Goal: Complete application form

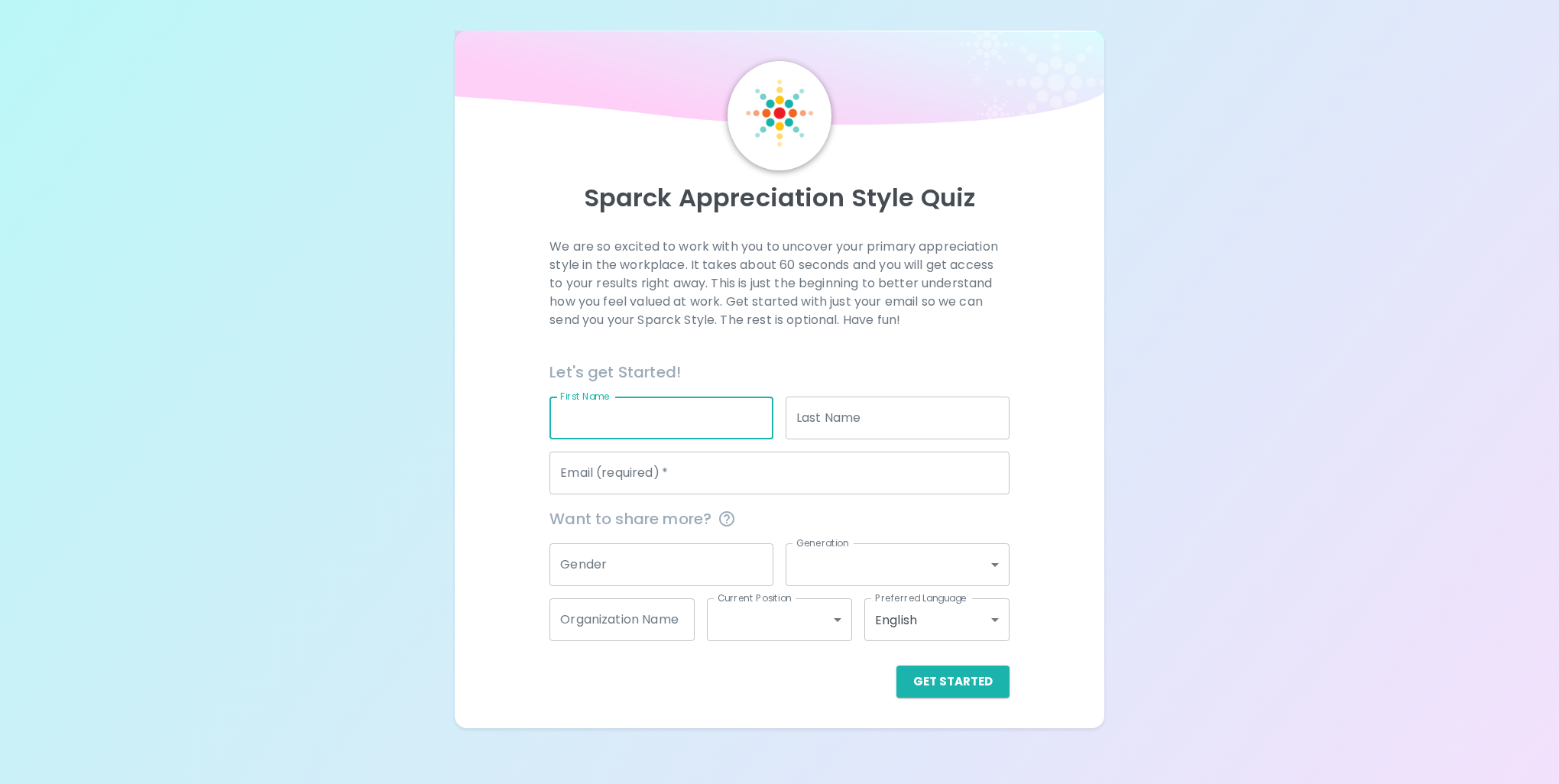
click at [605, 434] on input "First Name" at bounding box center [661, 418] width 224 height 43
type input "[PERSON_NAME]"
type input "[EMAIL_ADDRESS][DOMAIN_NAME]"
click at [976, 691] on button "Get Started" at bounding box center [953, 681] width 113 height 32
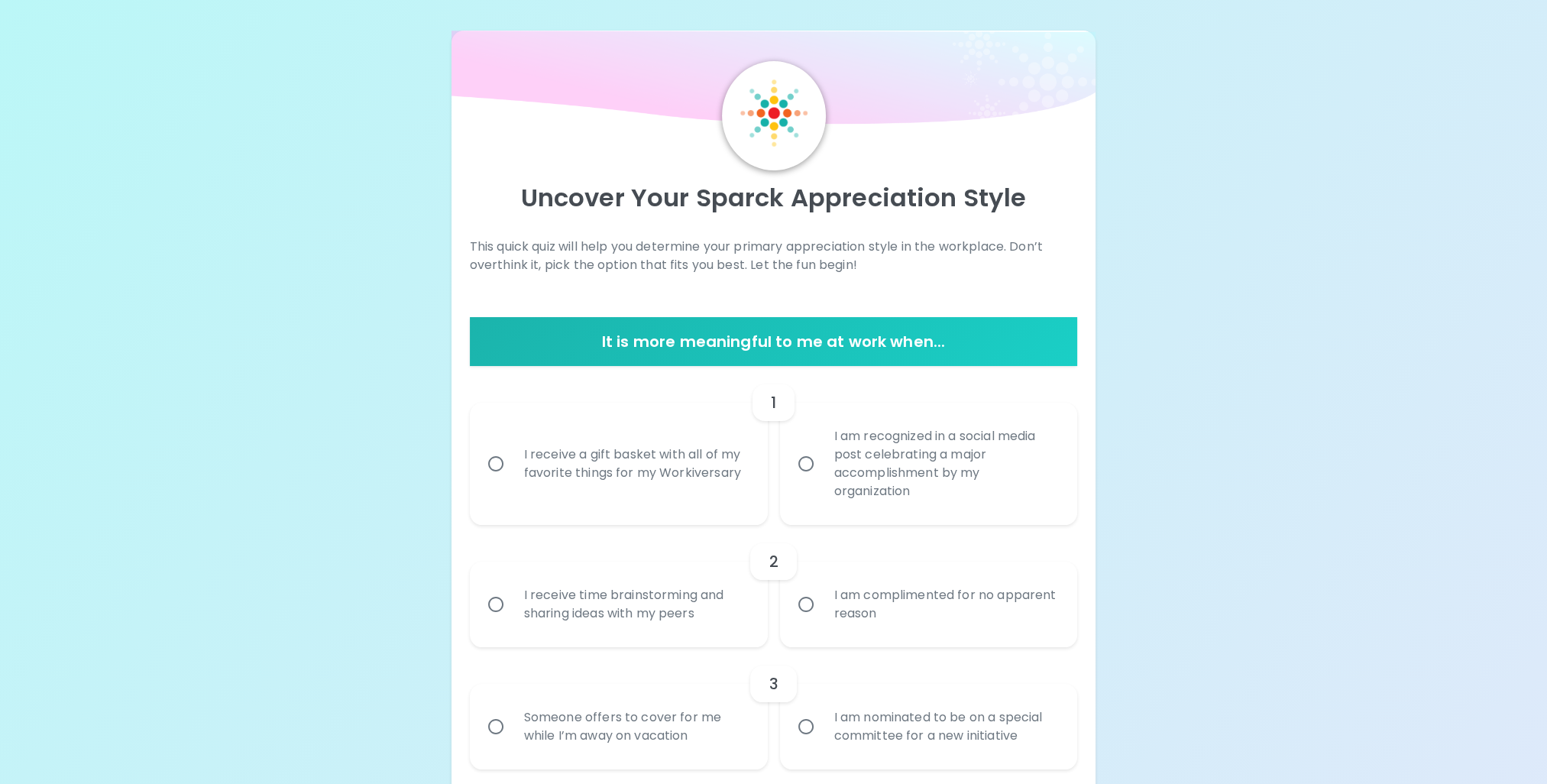
click at [871, 470] on div "I am recognized in a social media post celebrating a major accomplishment by my…" at bounding box center [946, 464] width 248 height 110
click at [822, 470] on input "I am recognized in a social media post celebrating a major accomplishment by my…" at bounding box center [806, 464] width 32 height 32
radio input "true"
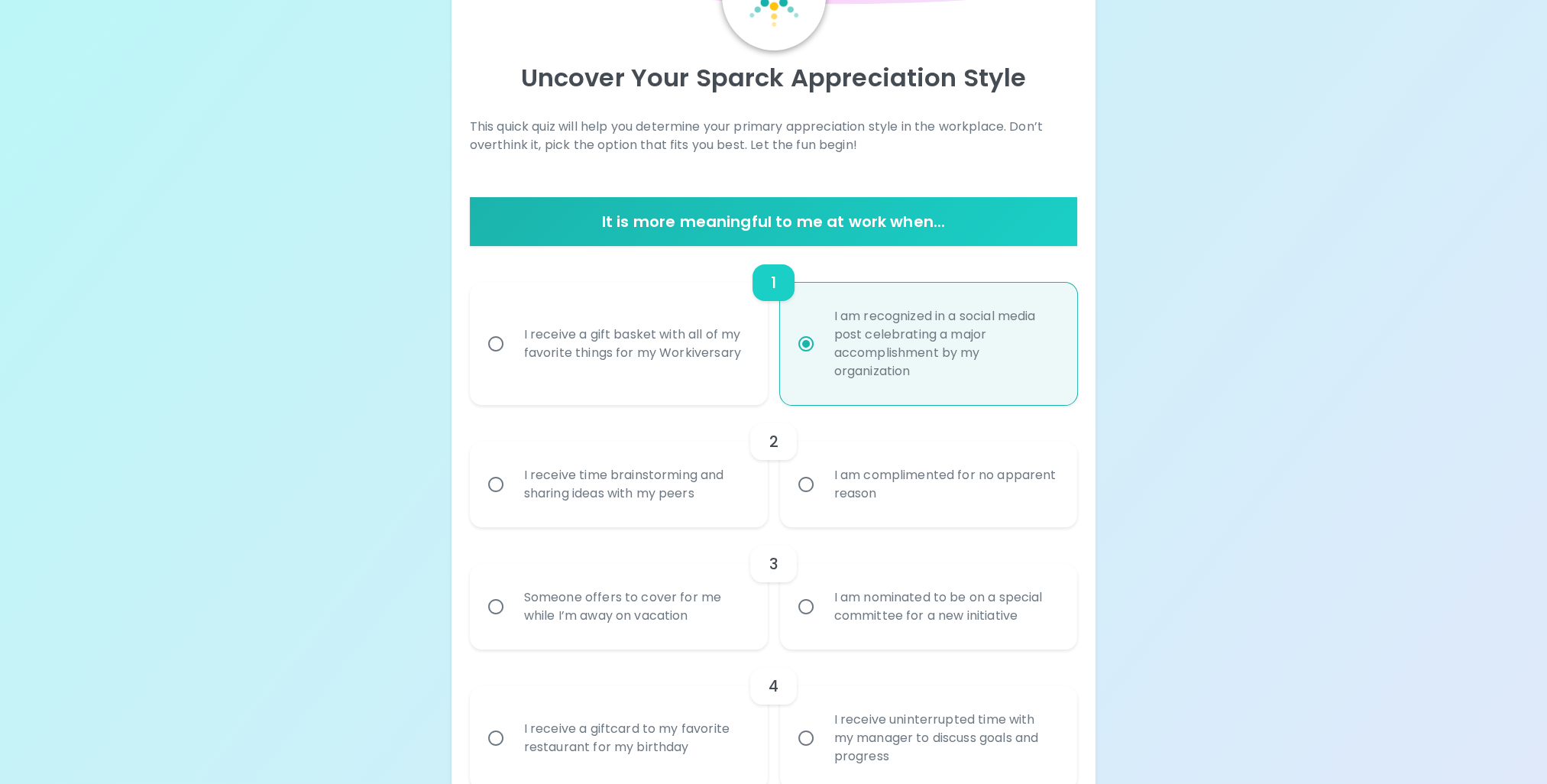
scroll to position [123, 0]
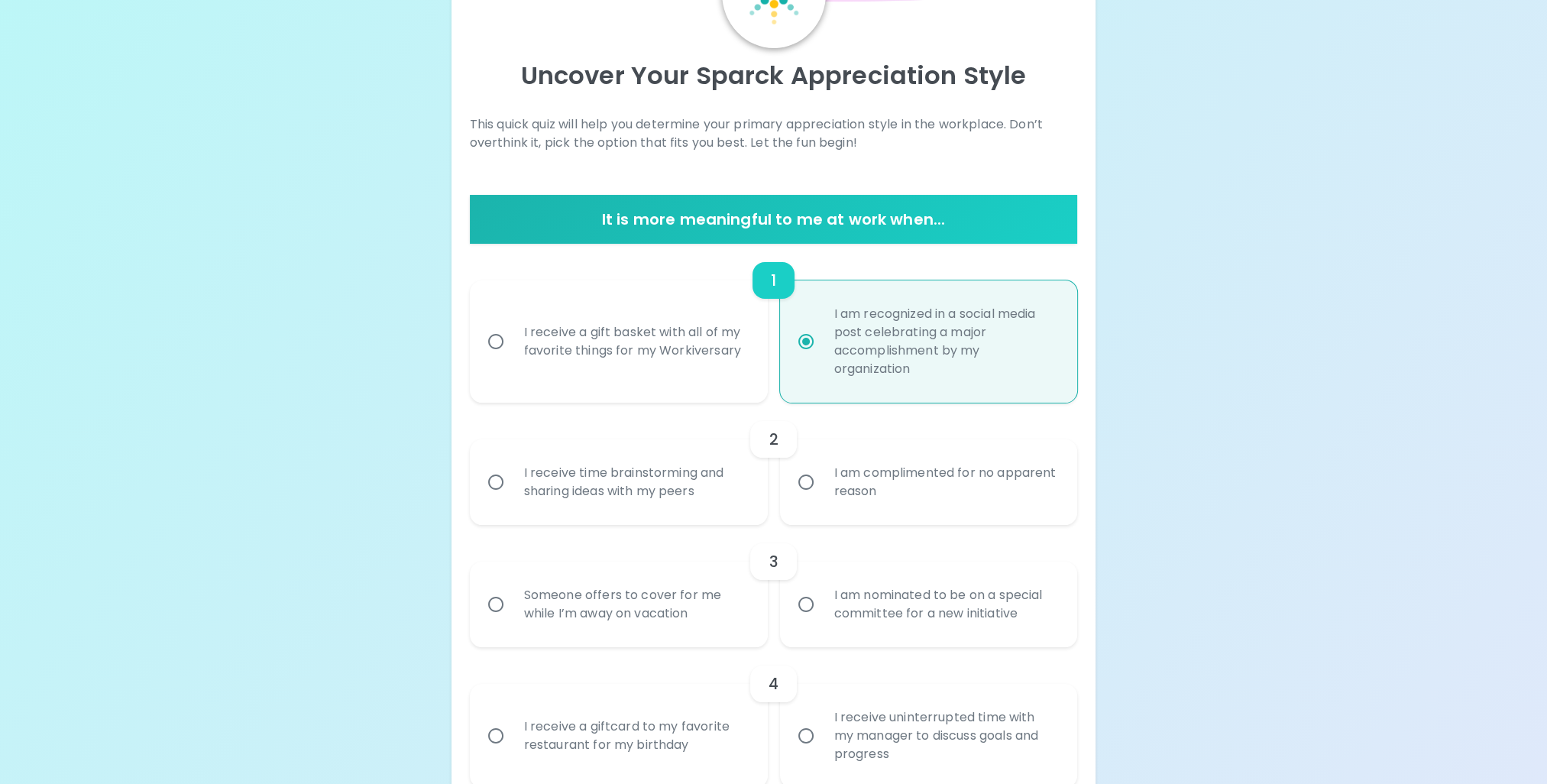
click at [646, 489] on div "I receive time brainstorming and sharing ideas with my peers" at bounding box center [635, 482] width 248 height 74
click at [512, 489] on input "I receive time brainstorming and sharing ideas with my peers" at bounding box center [495, 482] width 32 height 32
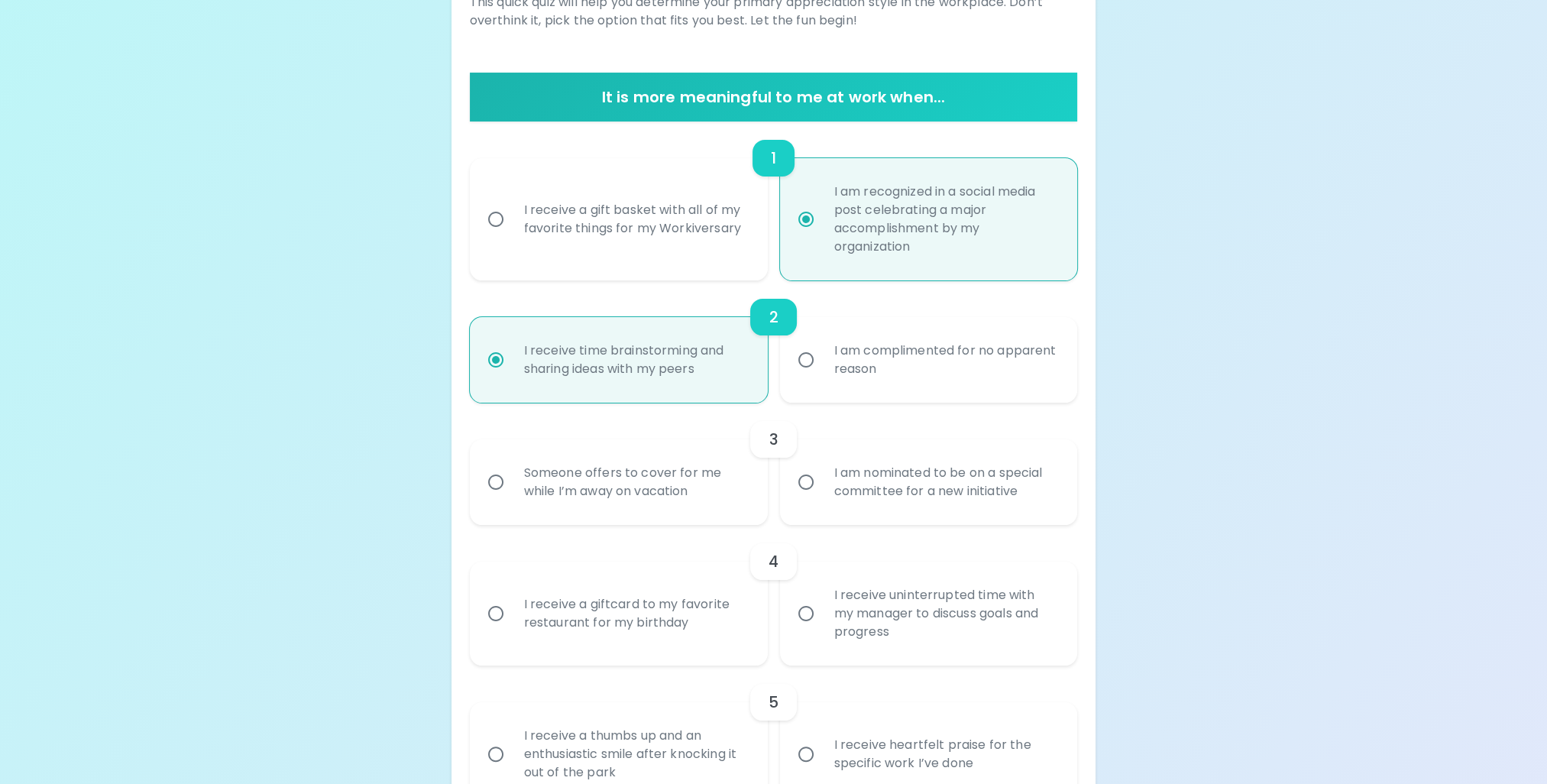
radio input "true"
click at [830, 475] on div "I am nominated to be on a special committee for a new initiative" at bounding box center [946, 482] width 248 height 74
click at [822, 475] on input "I am nominated to be on a special committee for a new initiative" at bounding box center [806, 482] width 32 height 32
radio input "false"
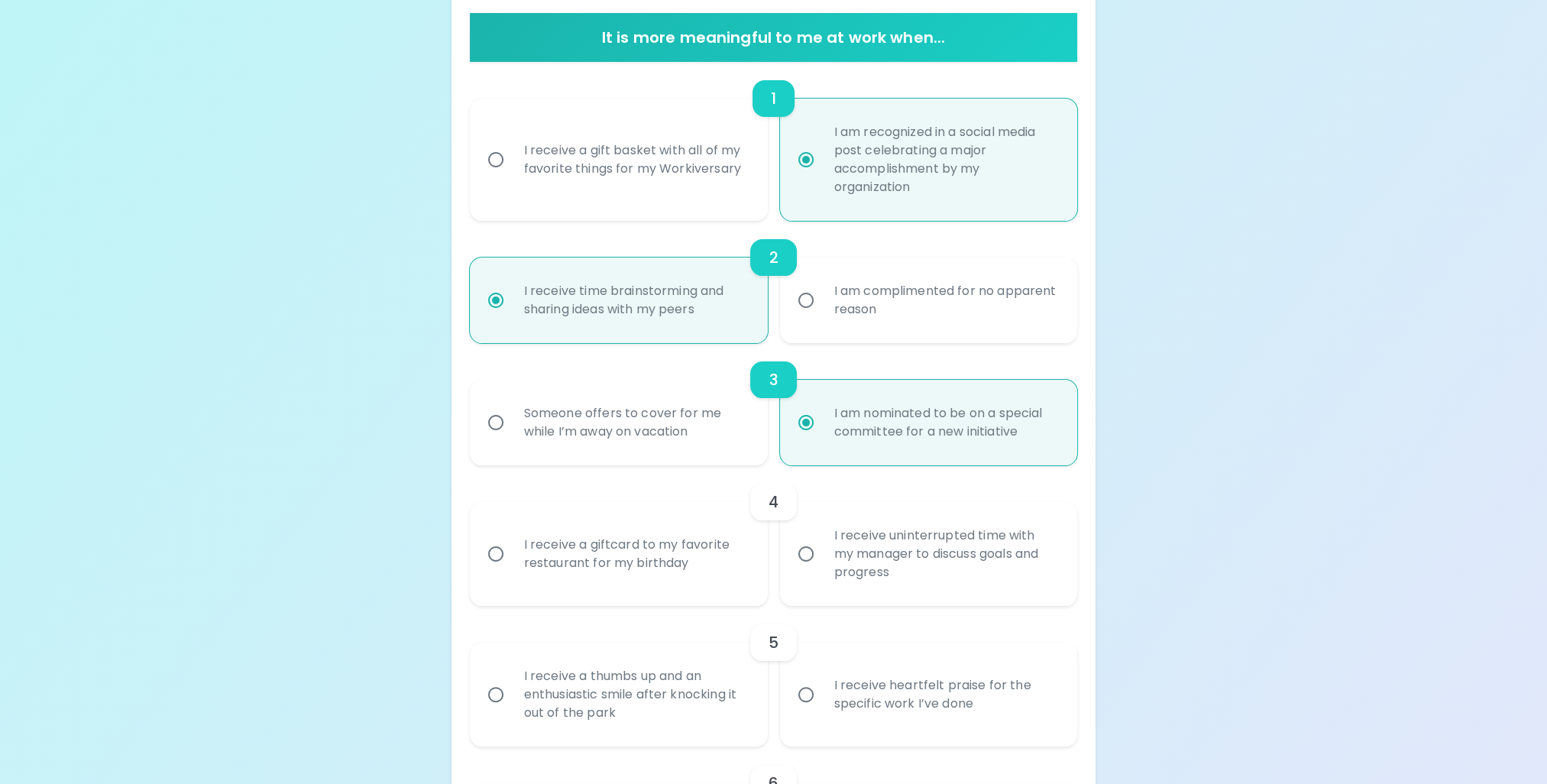
scroll to position [367, 0]
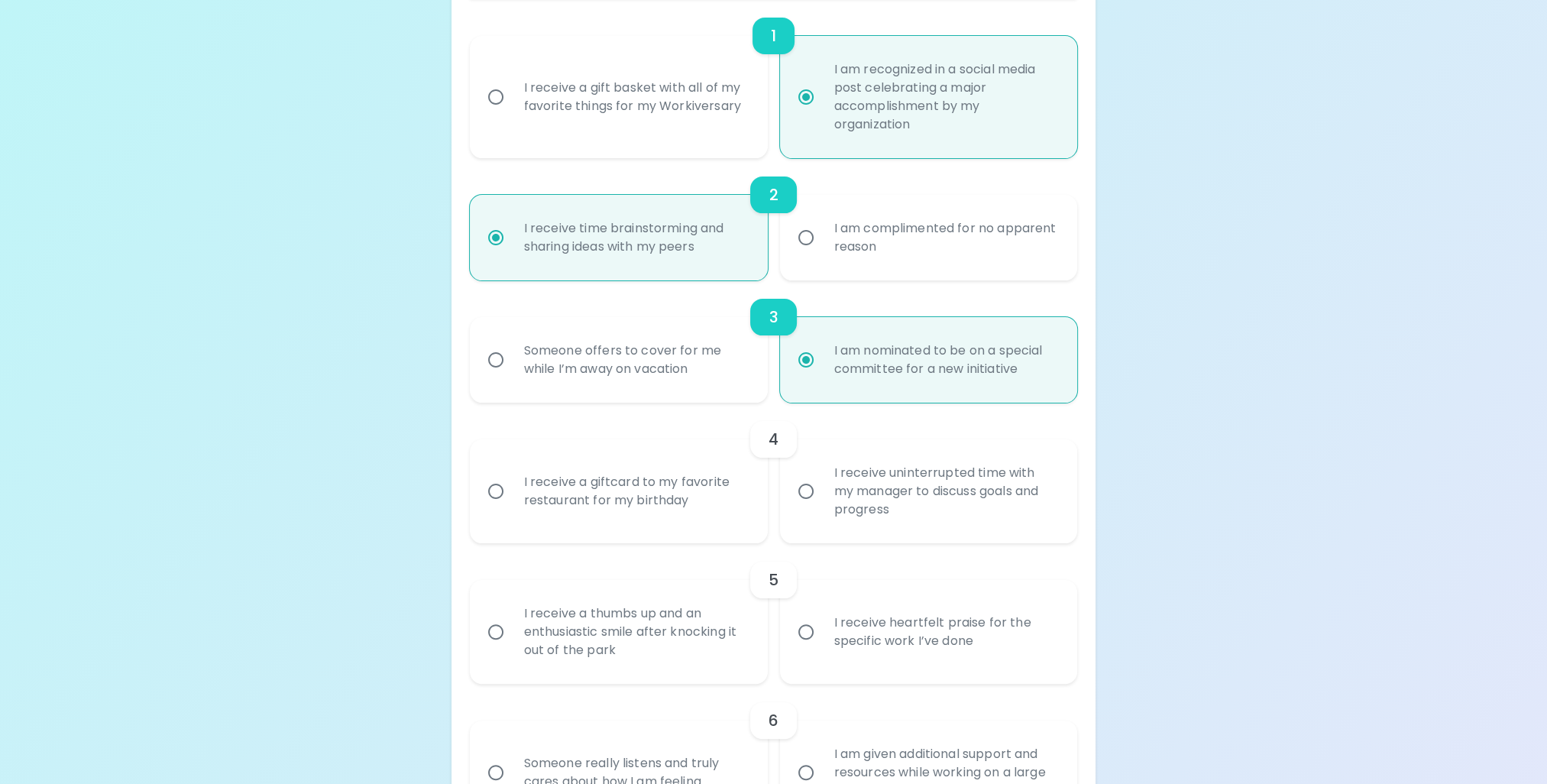
radio input "true"
click at [885, 497] on div "I receive uninterrupted time with my manager to discuss goals and progress" at bounding box center [946, 491] width 248 height 92
click at [822, 497] on input "I receive uninterrupted time with my manager to discuss goals and progress" at bounding box center [806, 491] width 32 height 32
radio input "false"
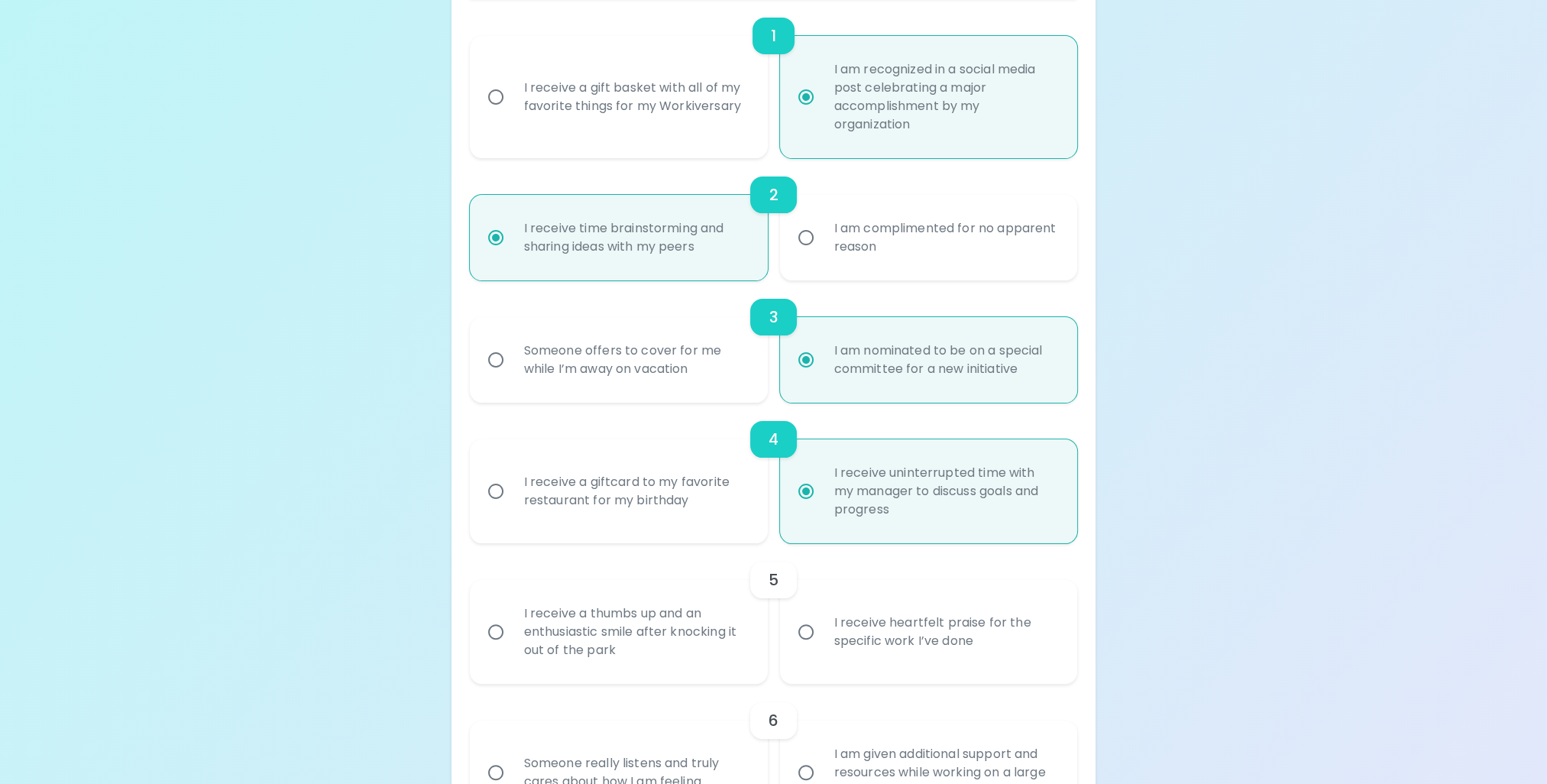
scroll to position [489, 0]
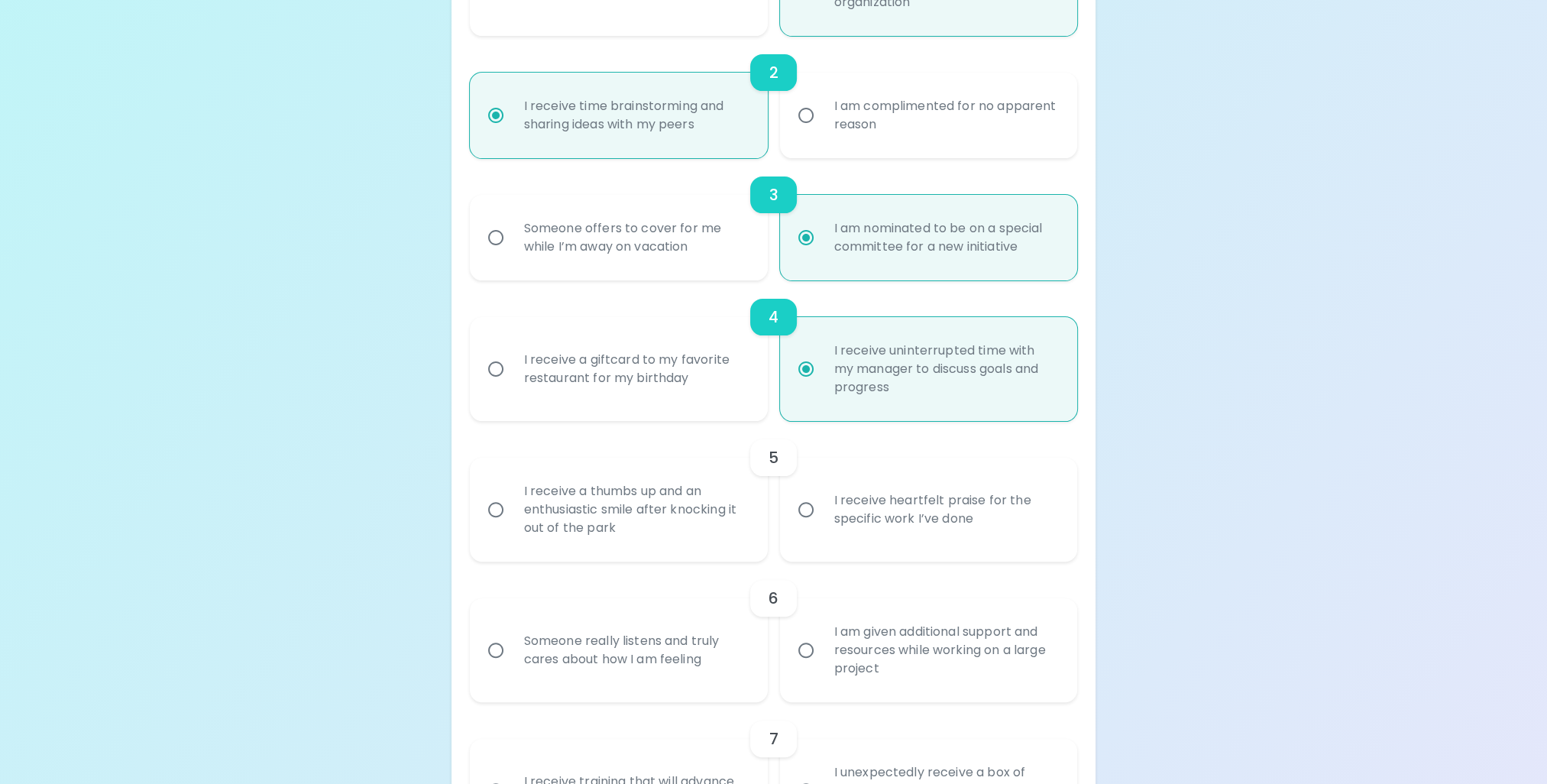
radio input "true"
click at [870, 528] on div "I receive heartfelt praise for the specific work I’ve done" at bounding box center [946, 509] width 248 height 74
click at [822, 525] on input "I receive heartfelt praise for the specific work I’ve done" at bounding box center [806, 509] width 32 height 32
radio input "false"
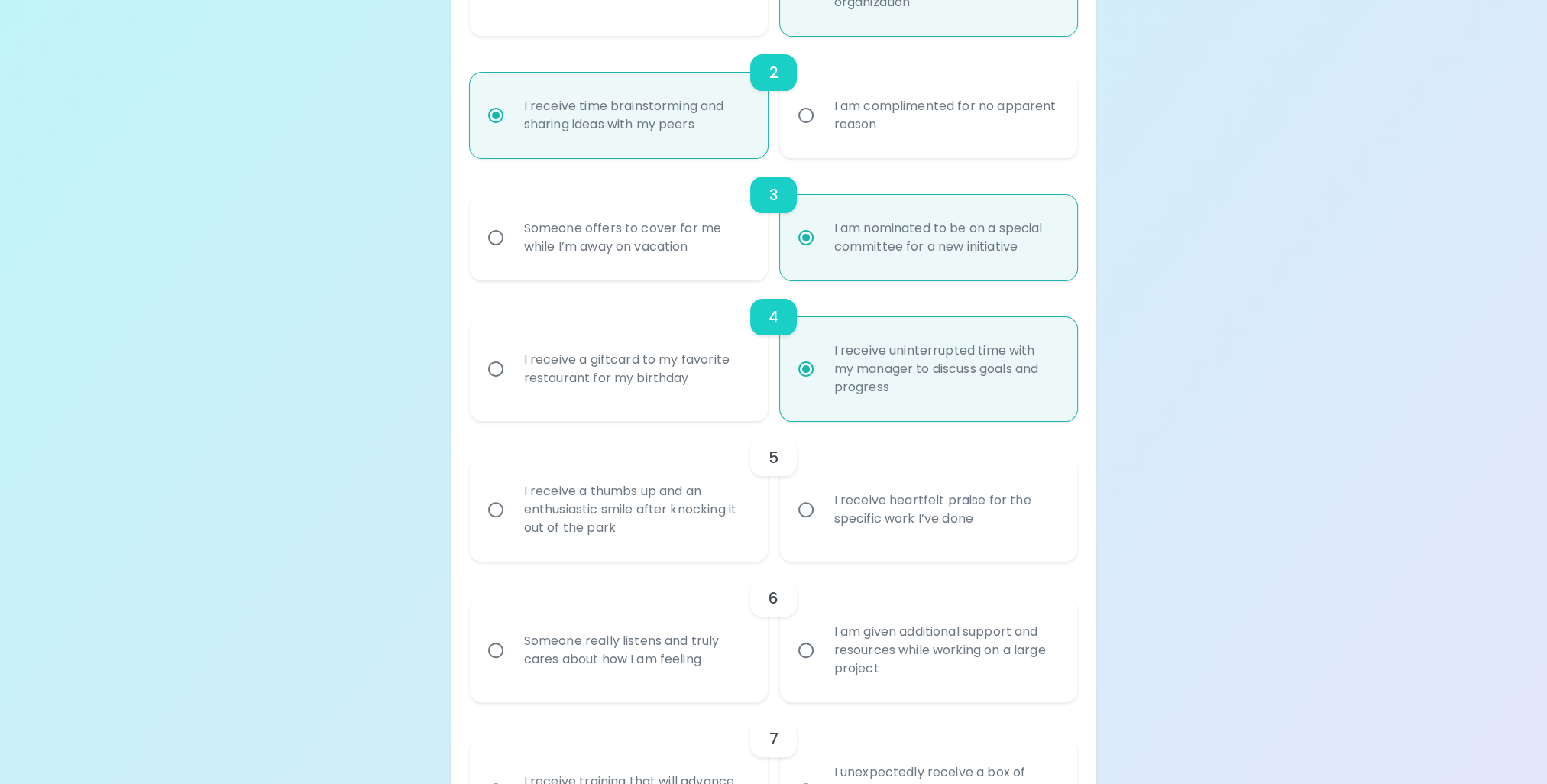
radio input "false"
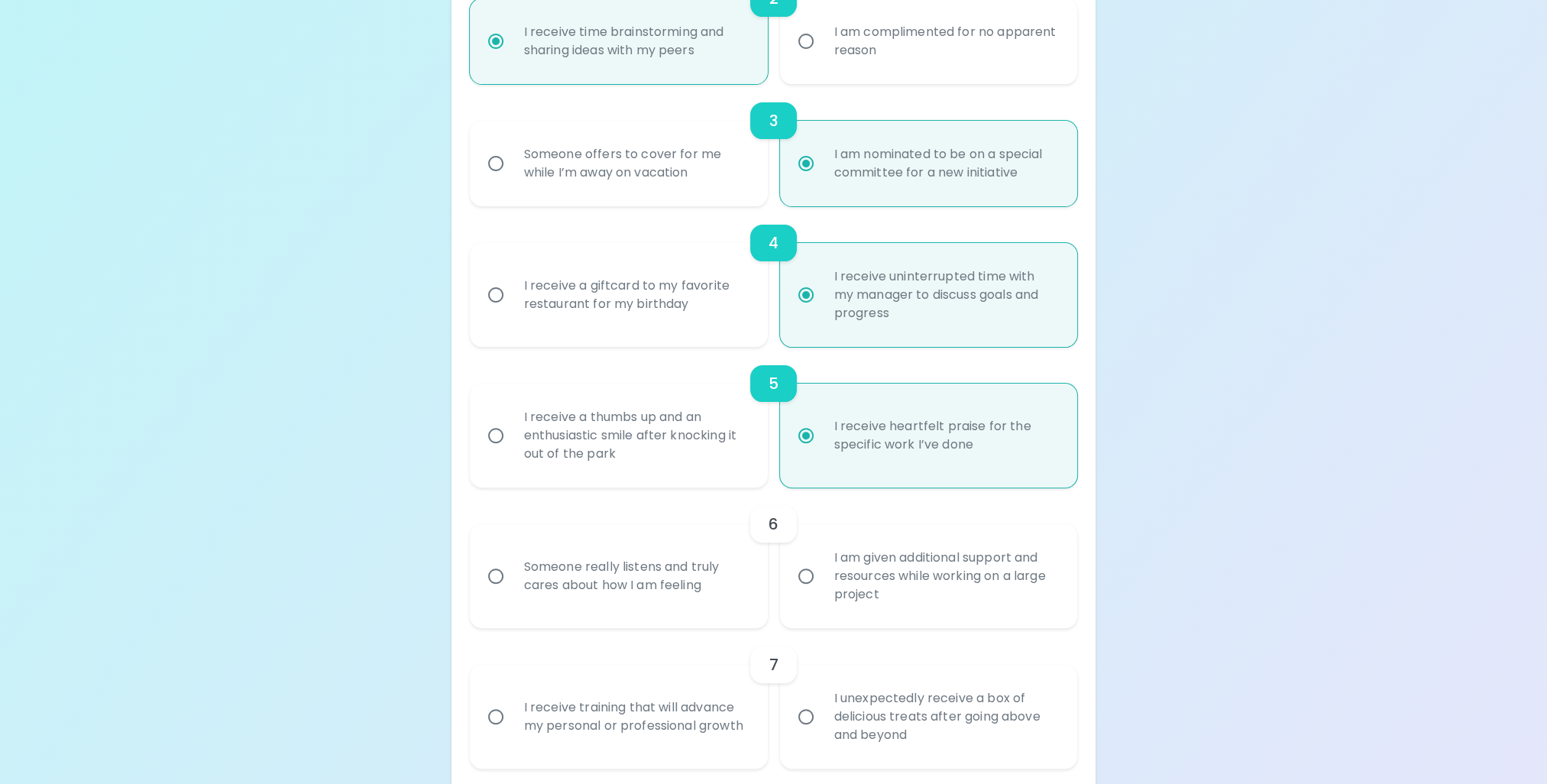
scroll to position [612, 0]
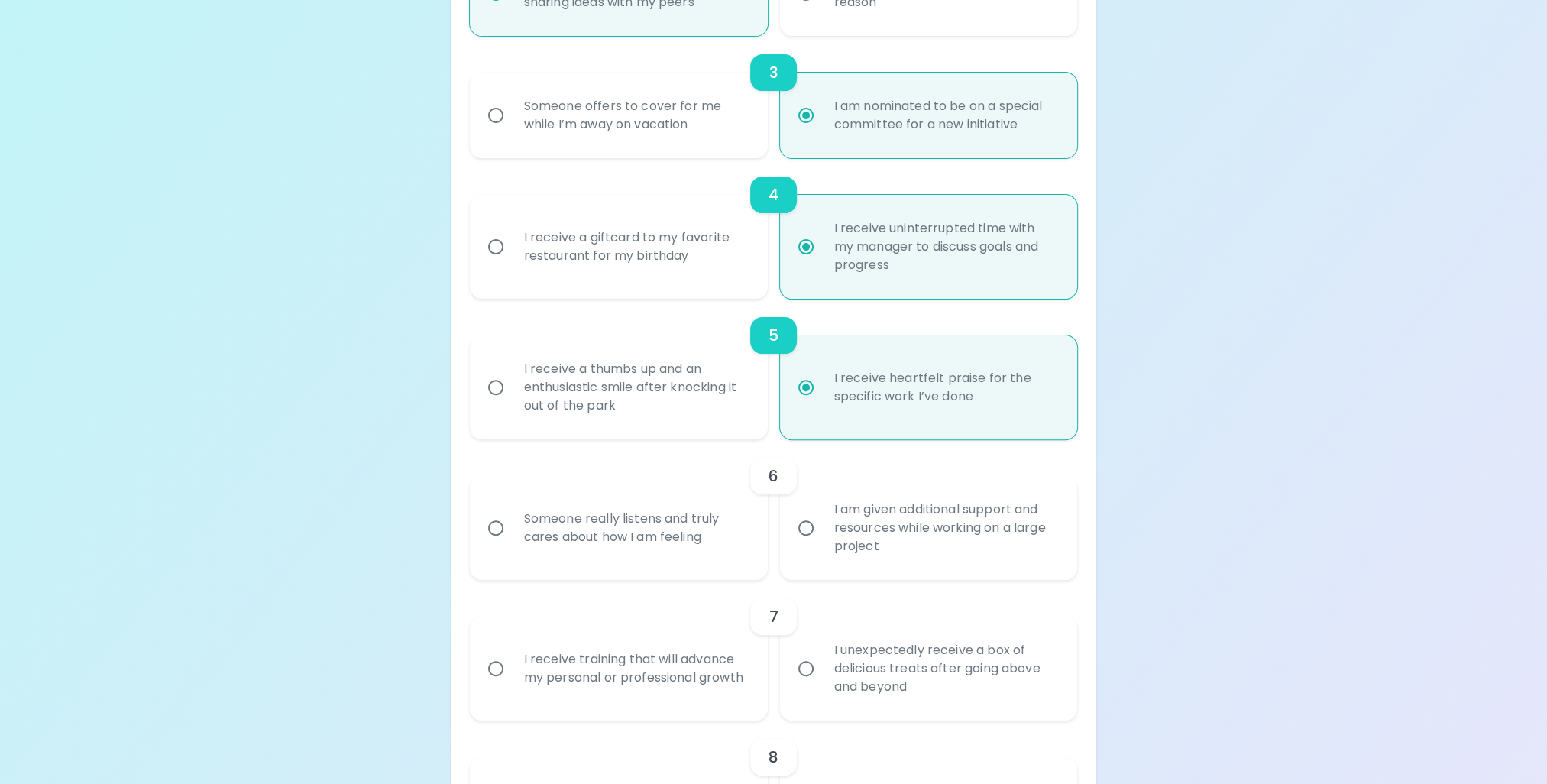
radio input "true"
click at [620, 534] on div "Someone really listens and truly cares about how I am feeling" at bounding box center [635, 528] width 248 height 74
click at [512, 534] on input "Someone really listens and truly cares about how I am feeling" at bounding box center [495, 528] width 32 height 32
radio input "false"
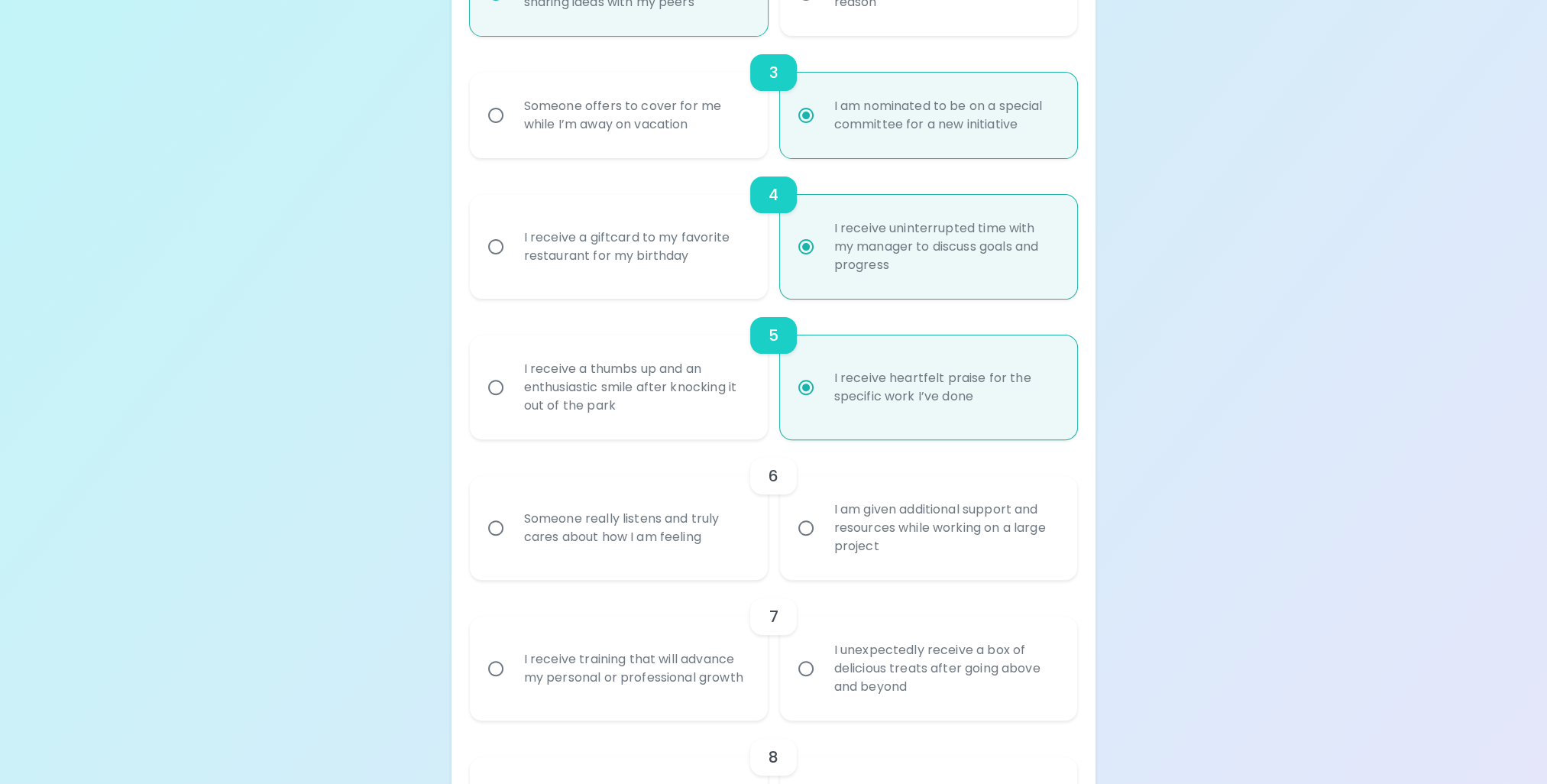
radio input "false"
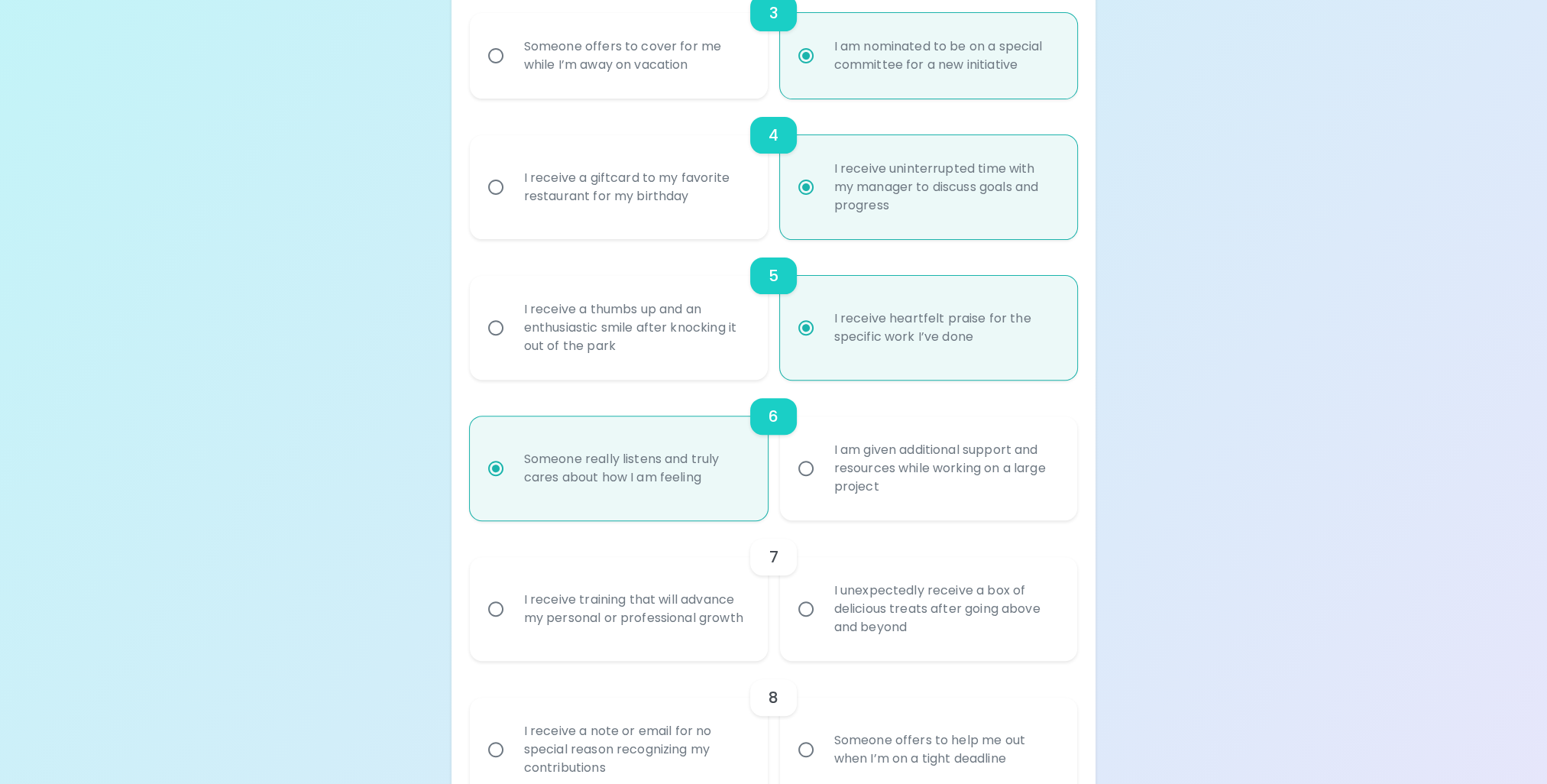
scroll to position [733, 0]
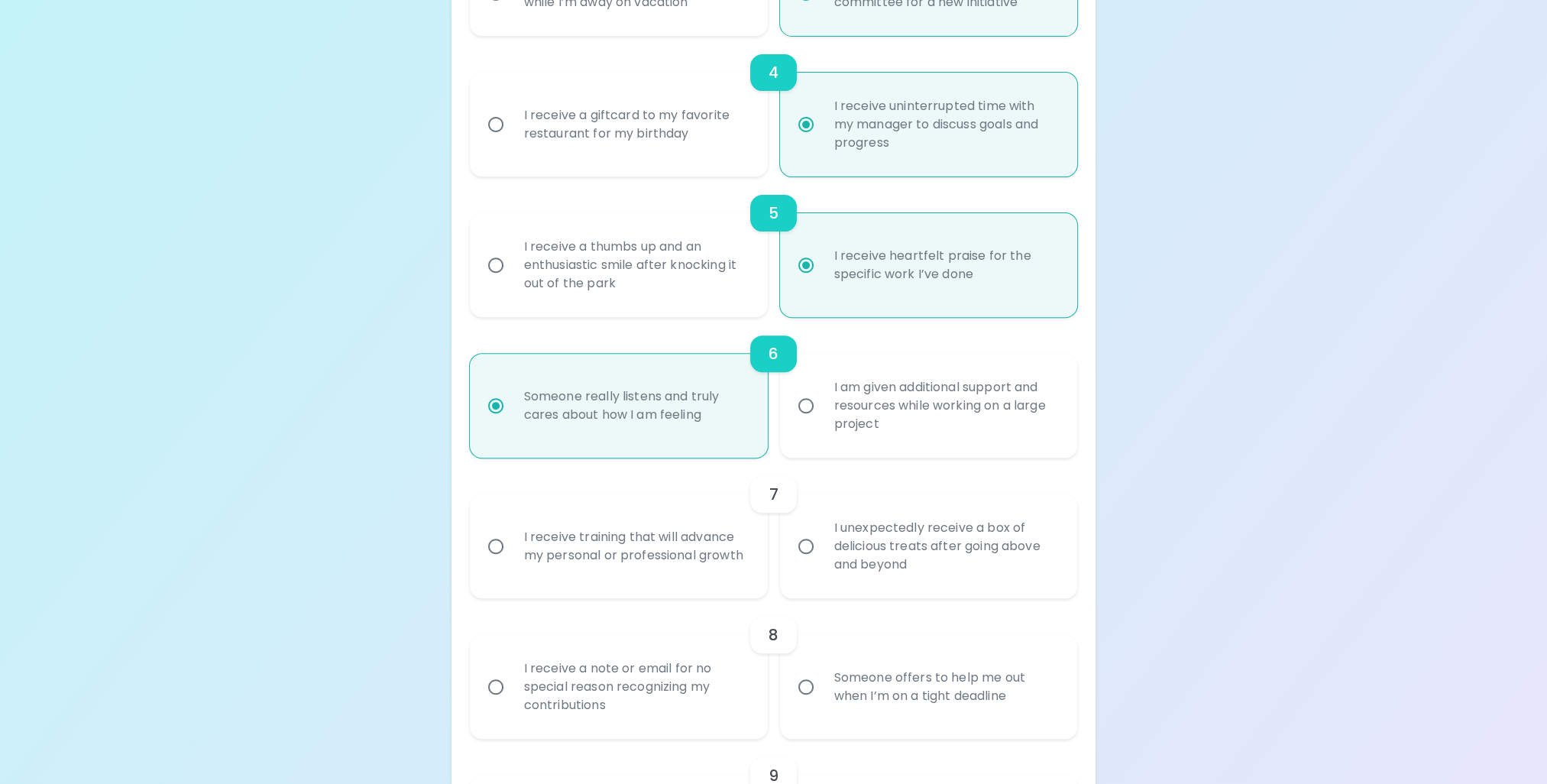
radio input "true"
click at [615, 532] on div "I receive training that will advance my personal or professional growth" at bounding box center [635, 546] width 248 height 74
click at [512, 532] on input "I receive training that will advance my personal or professional growth" at bounding box center [495, 546] width 32 height 32
radio input "false"
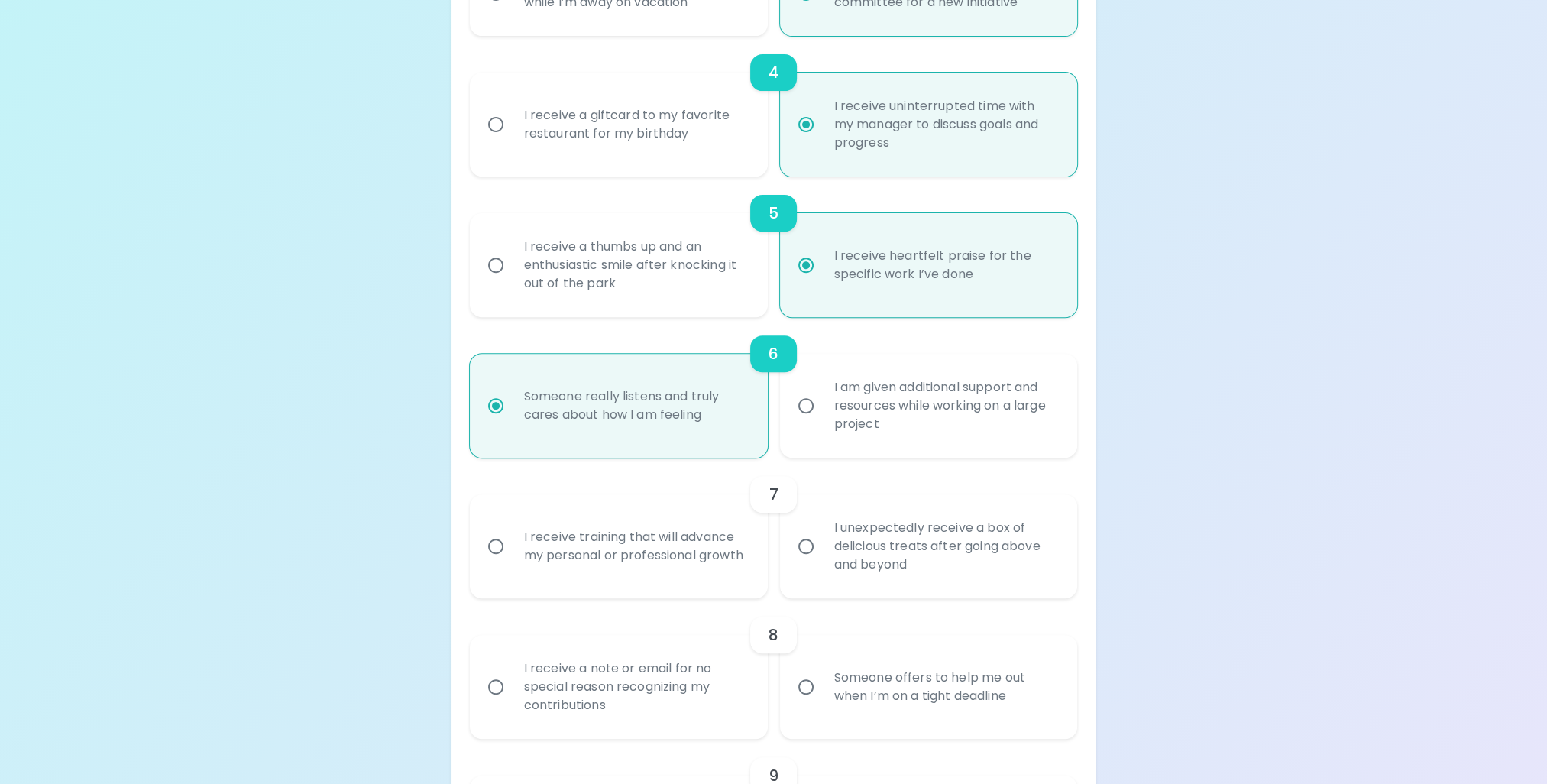
radio input "false"
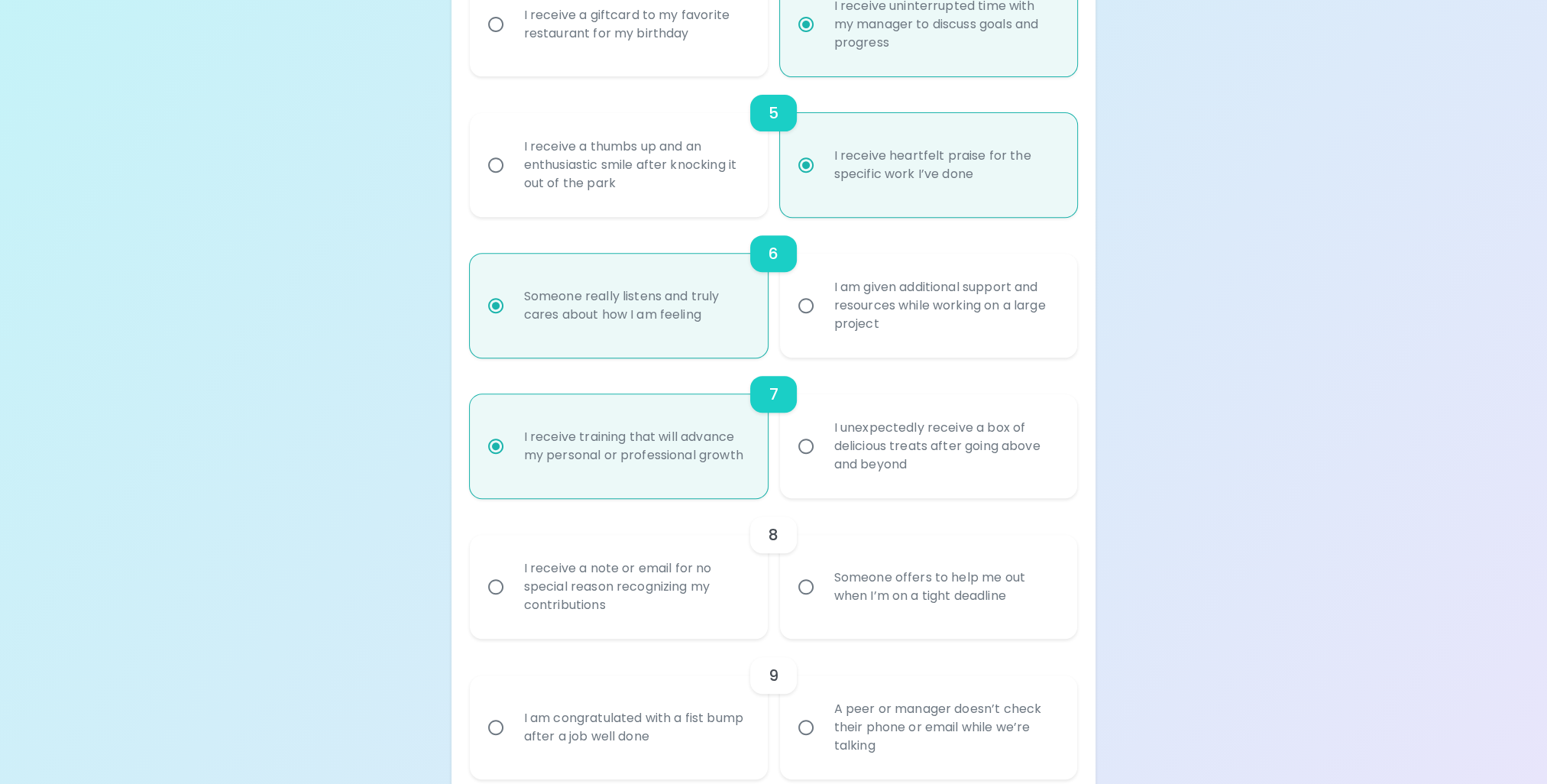
scroll to position [856, 0]
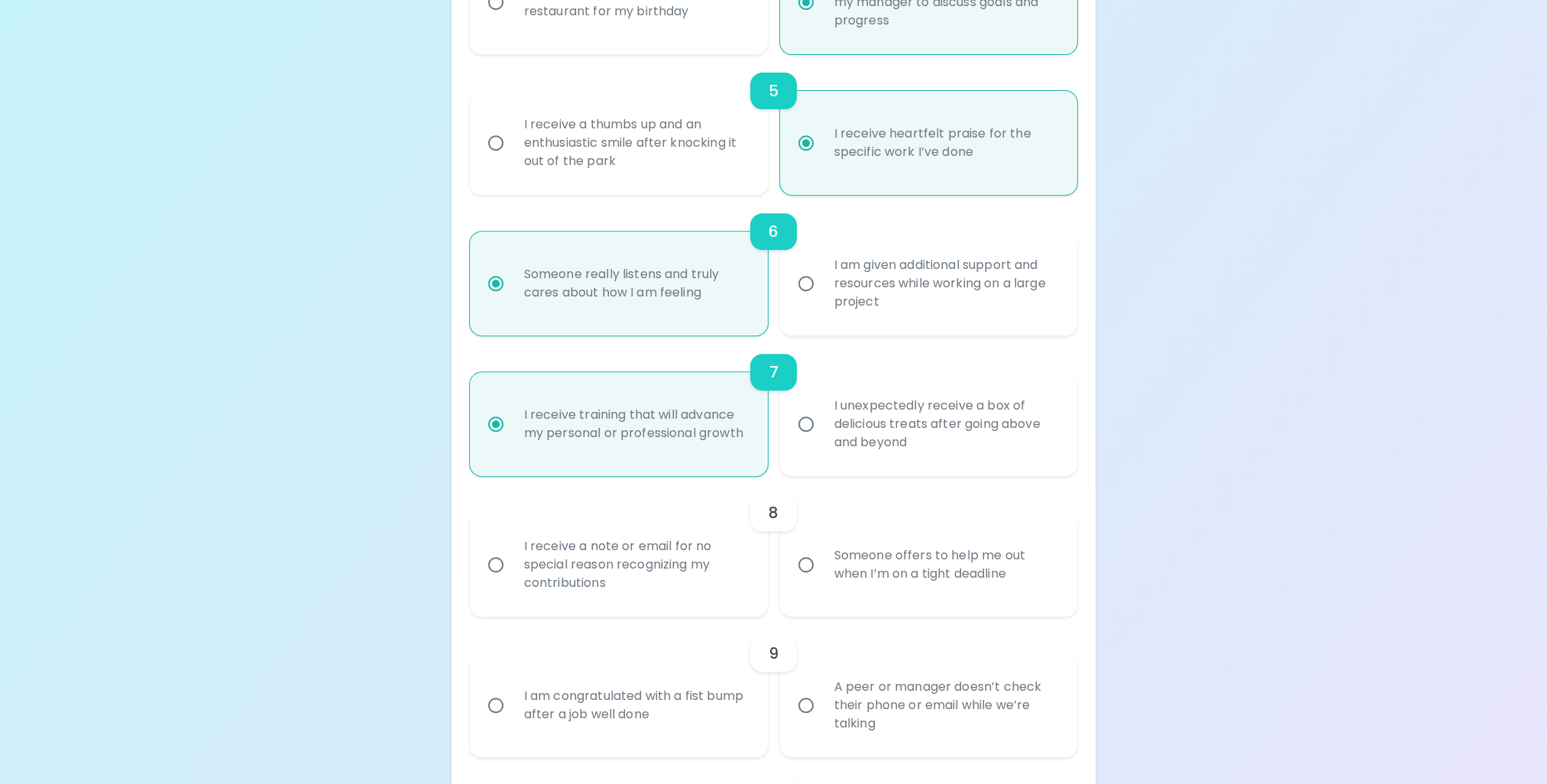
radio input "true"
click at [620, 551] on div "I receive a note or email for no special reason recognizing my contributions" at bounding box center [635, 565] width 248 height 92
click at [512, 551] on input "I receive a note or email for no special reason recognizing my contributions" at bounding box center [495, 564] width 32 height 32
radio input "false"
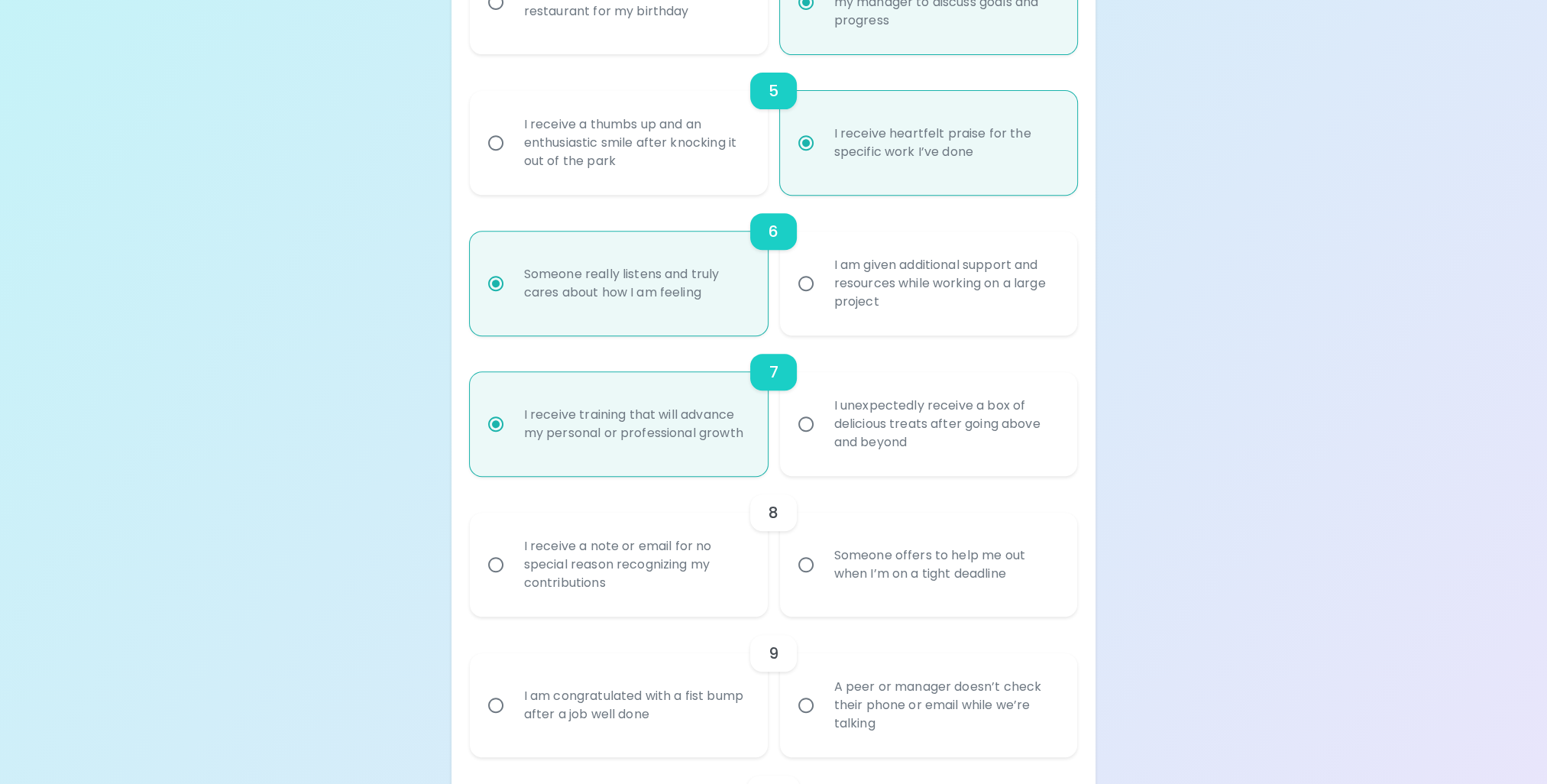
radio input "false"
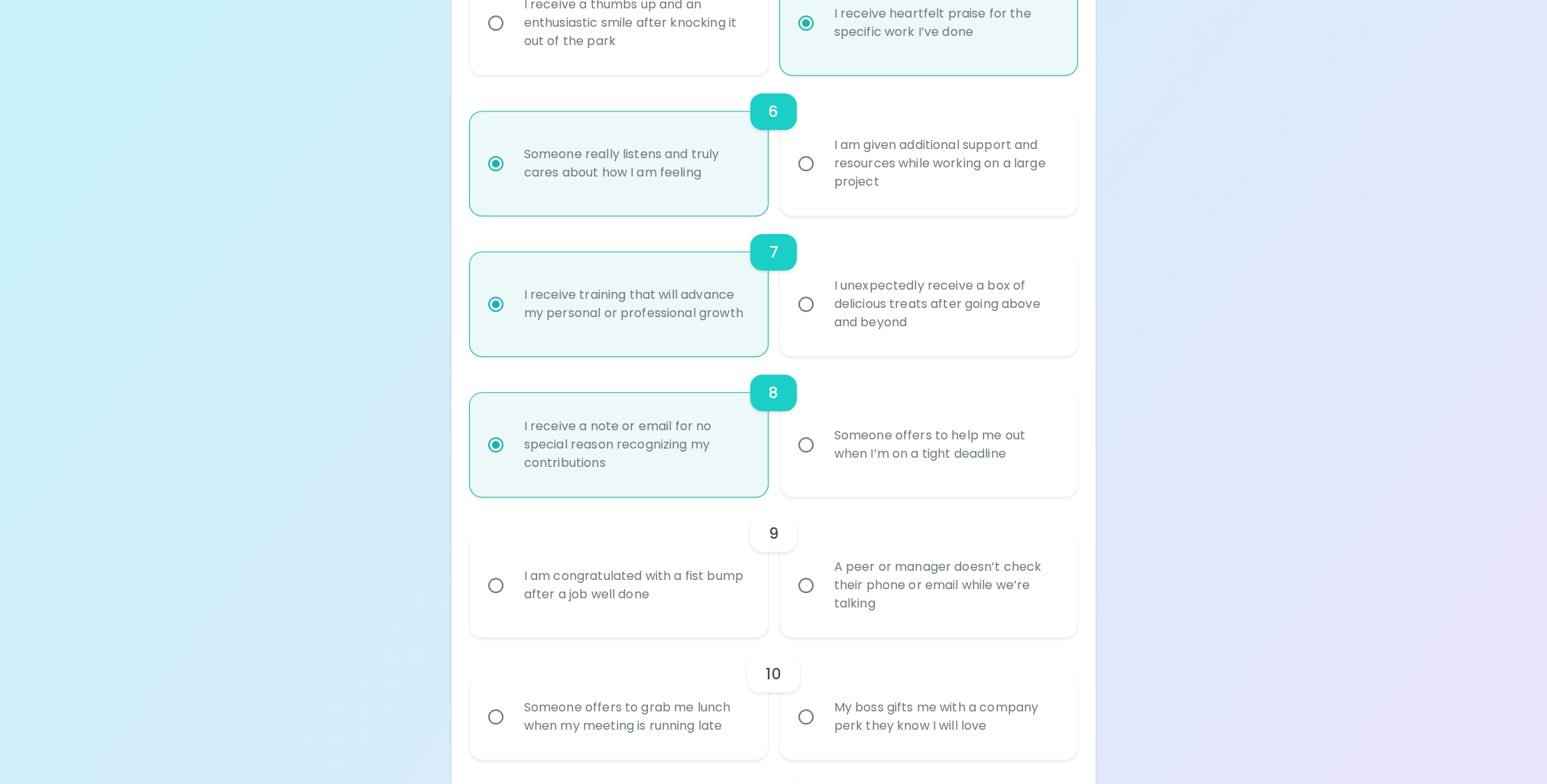
scroll to position [978, 0]
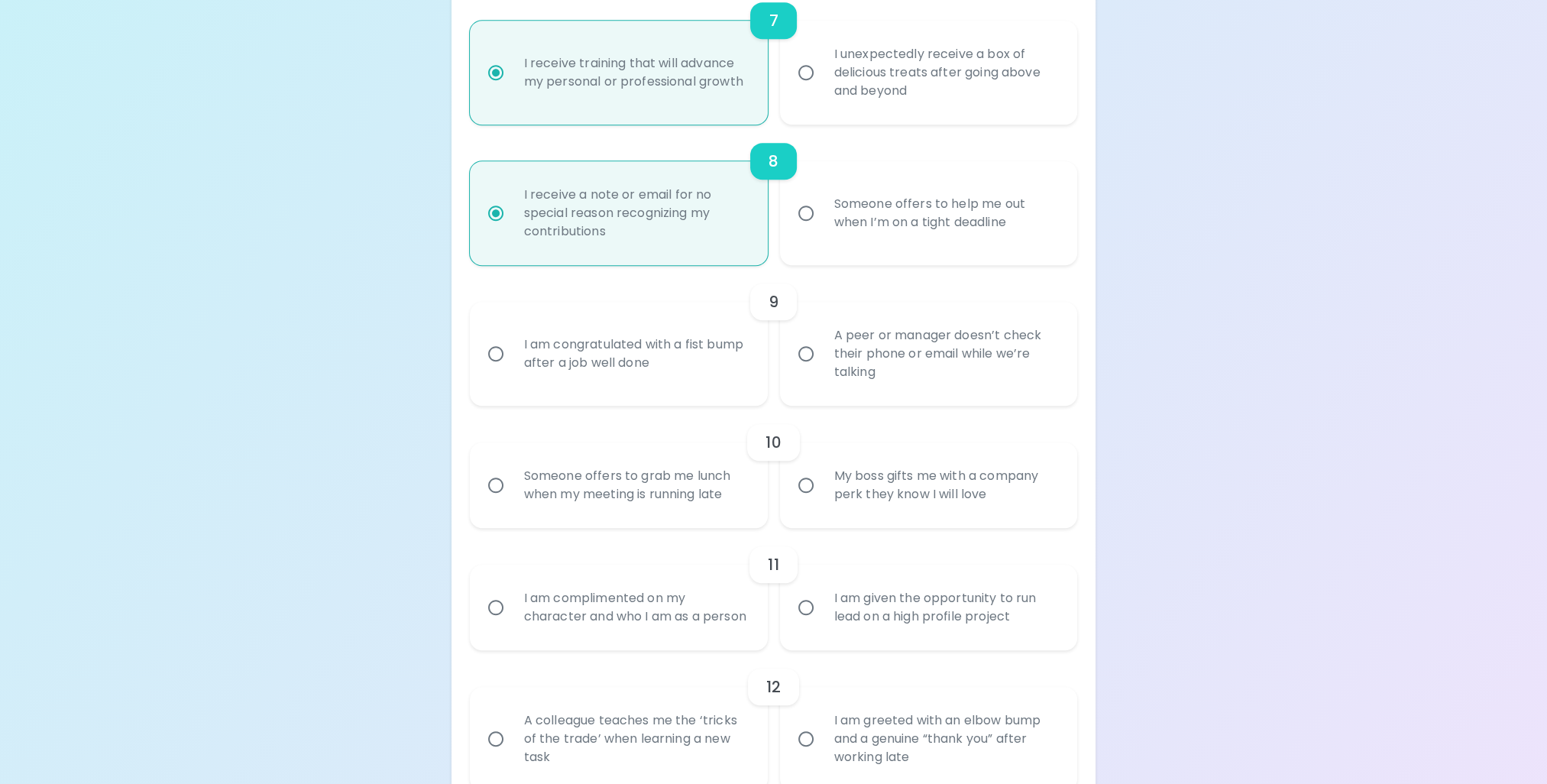
radio input "true"
click at [841, 365] on div "A peer or manager doesn’t check their phone or email while we’re talking" at bounding box center [946, 354] width 248 height 92
click at [822, 365] on input "A peer or manager doesn’t check their phone or email while we’re talking" at bounding box center [806, 354] width 32 height 32
radio input "false"
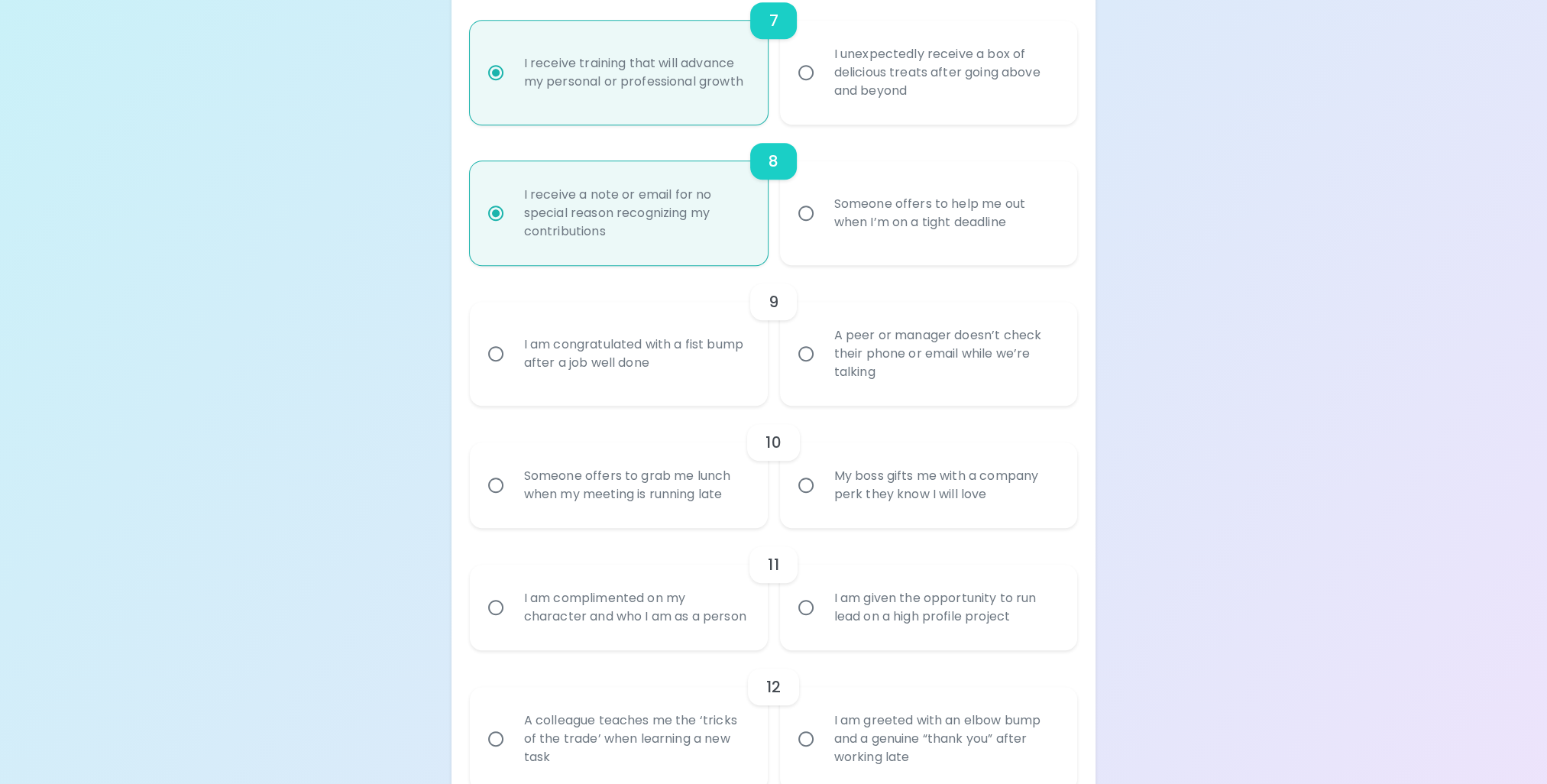
radio input "false"
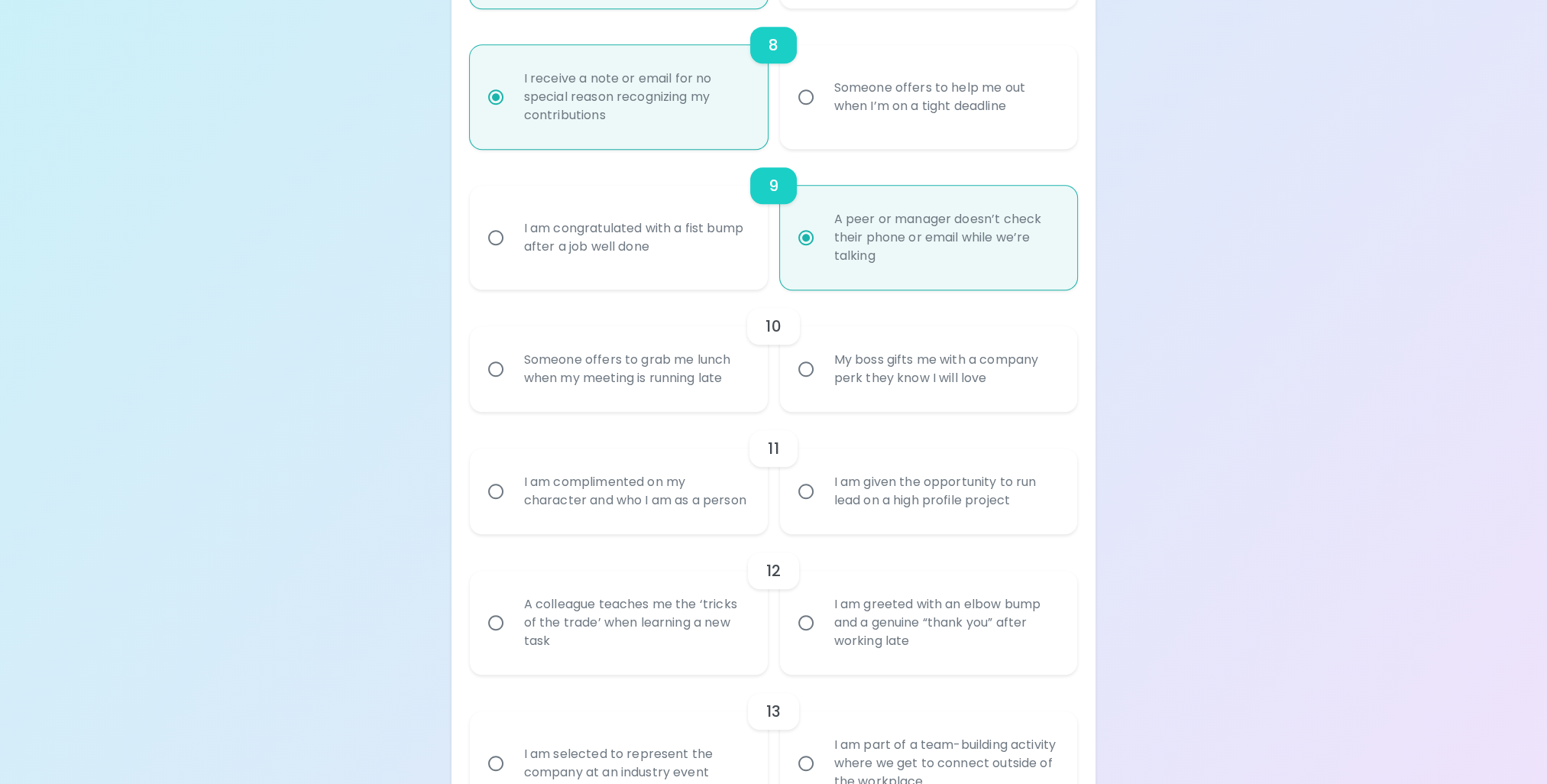
scroll to position [1329, 0]
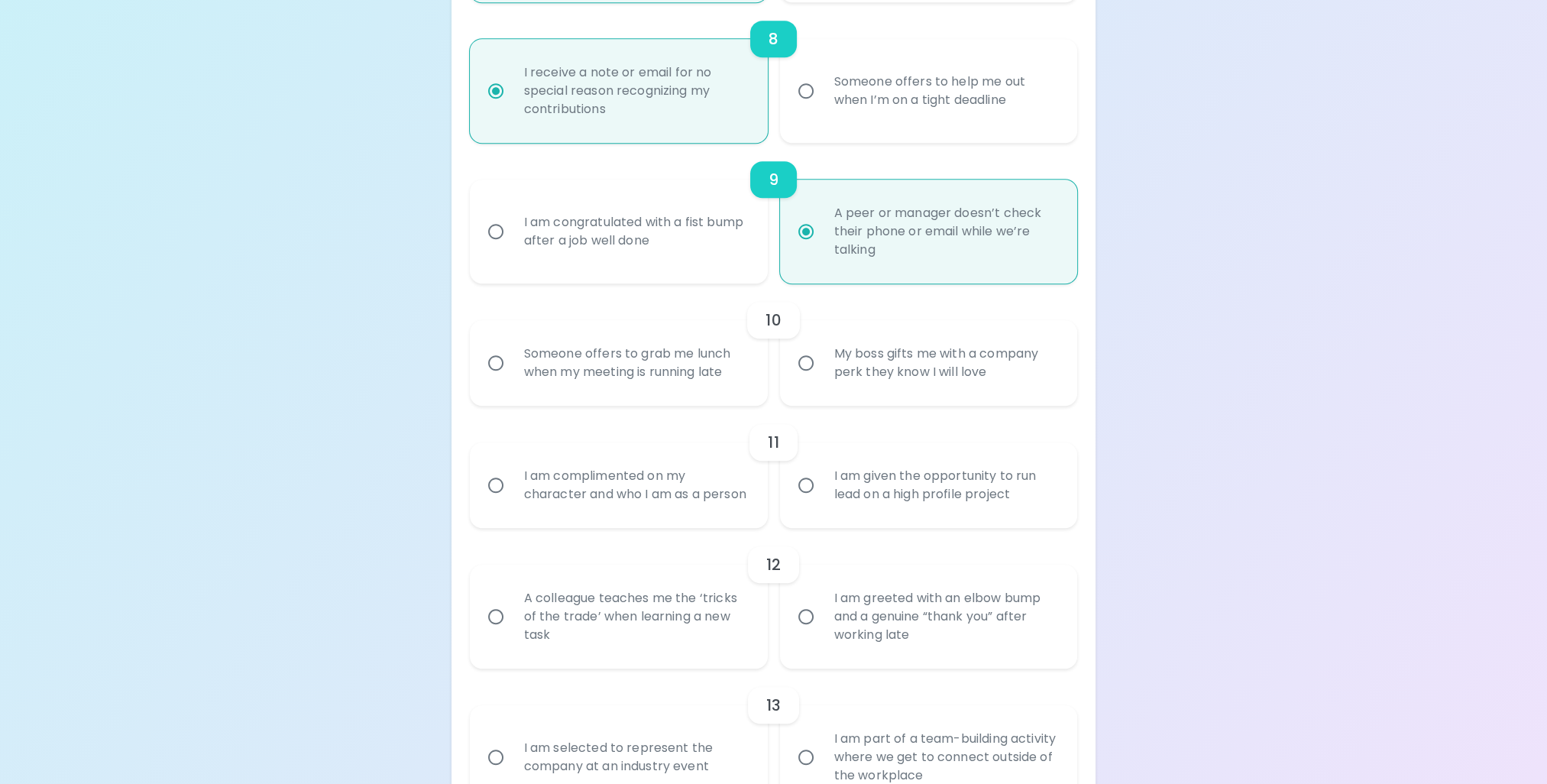
radio input "true"
click at [676, 365] on div "Someone offers to grab me lunch when my meeting is running late" at bounding box center [635, 362] width 248 height 74
click at [492, 359] on input "Someone offers to grab me lunch when my meeting is running late" at bounding box center [495, 362] width 32 height 32
radio input "false"
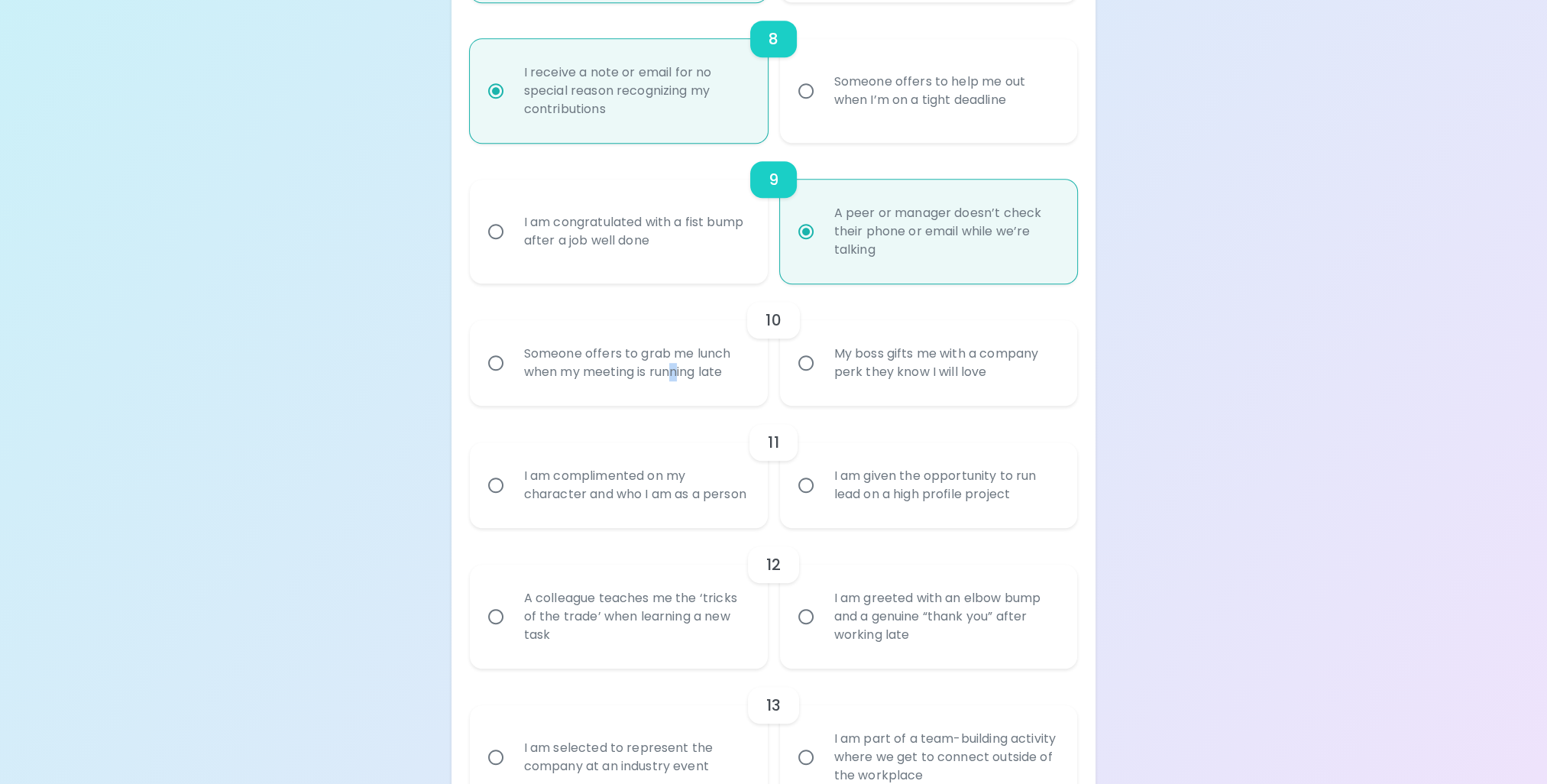
radio input "false"
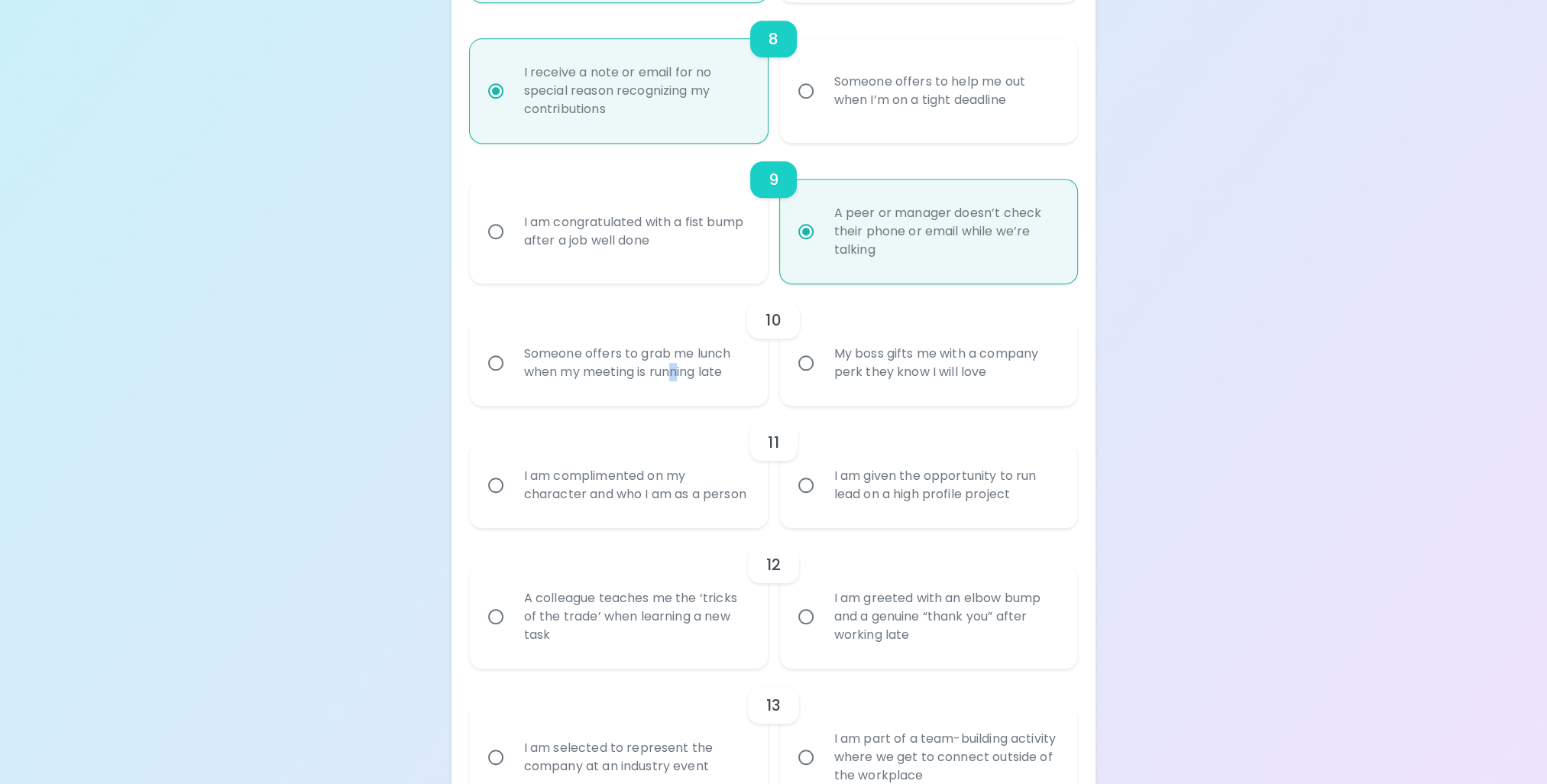
radio input "false"
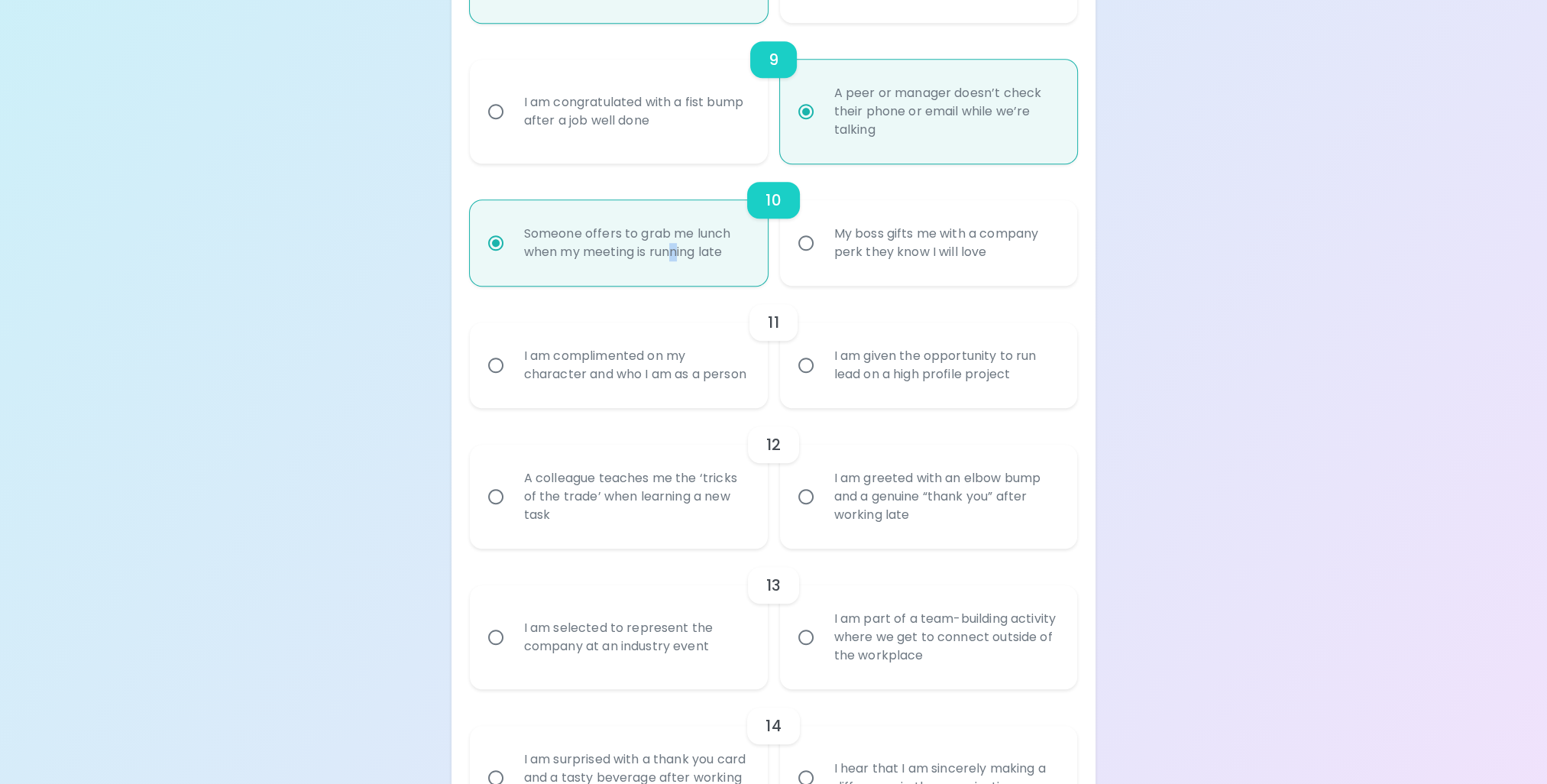
scroll to position [1452, 0]
radio input "true"
click at [495, 365] on input "I am complimented on my character and who I am as a person" at bounding box center [495, 362] width 32 height 32
radio input "false"
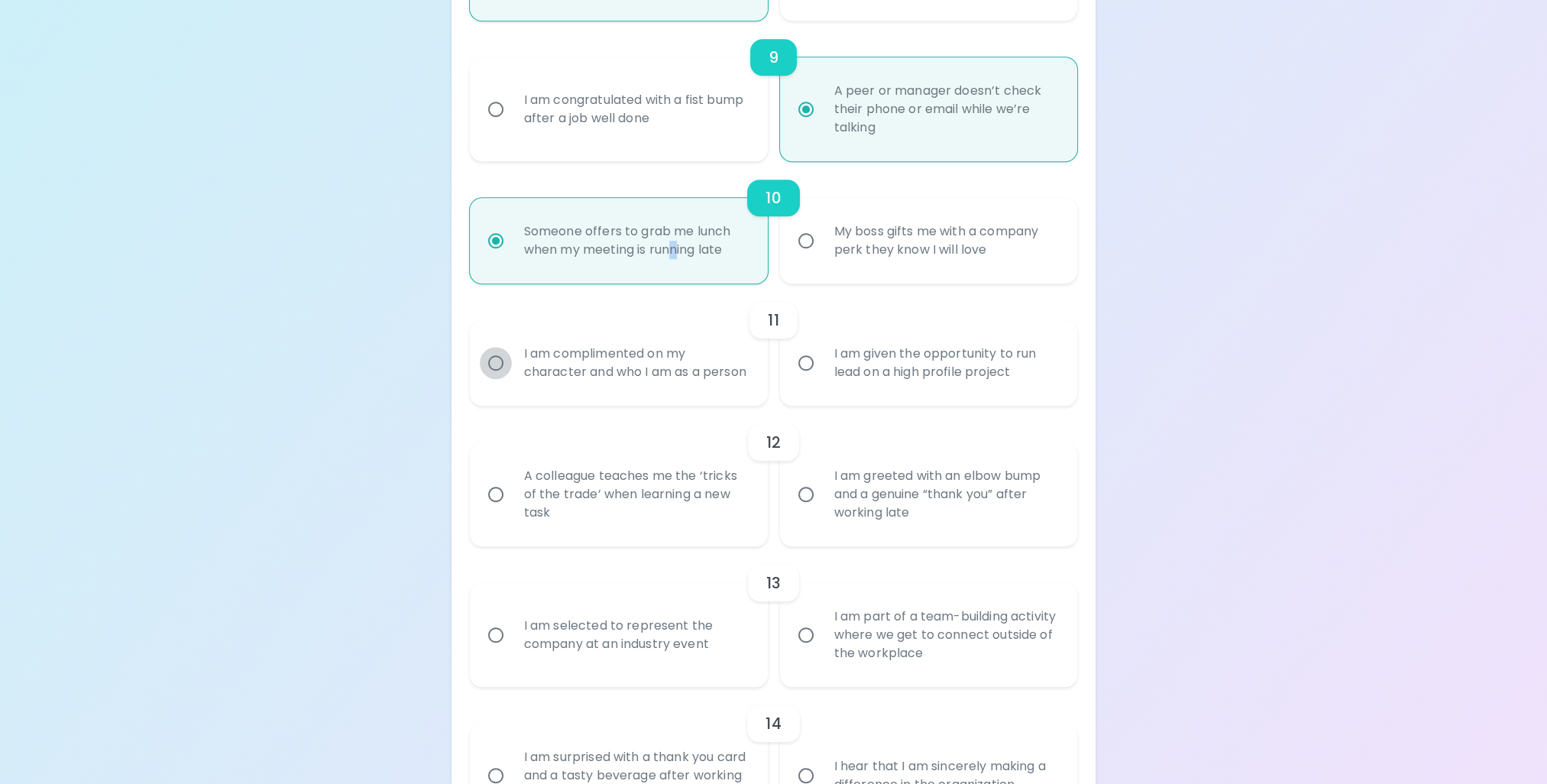
radio input "false"
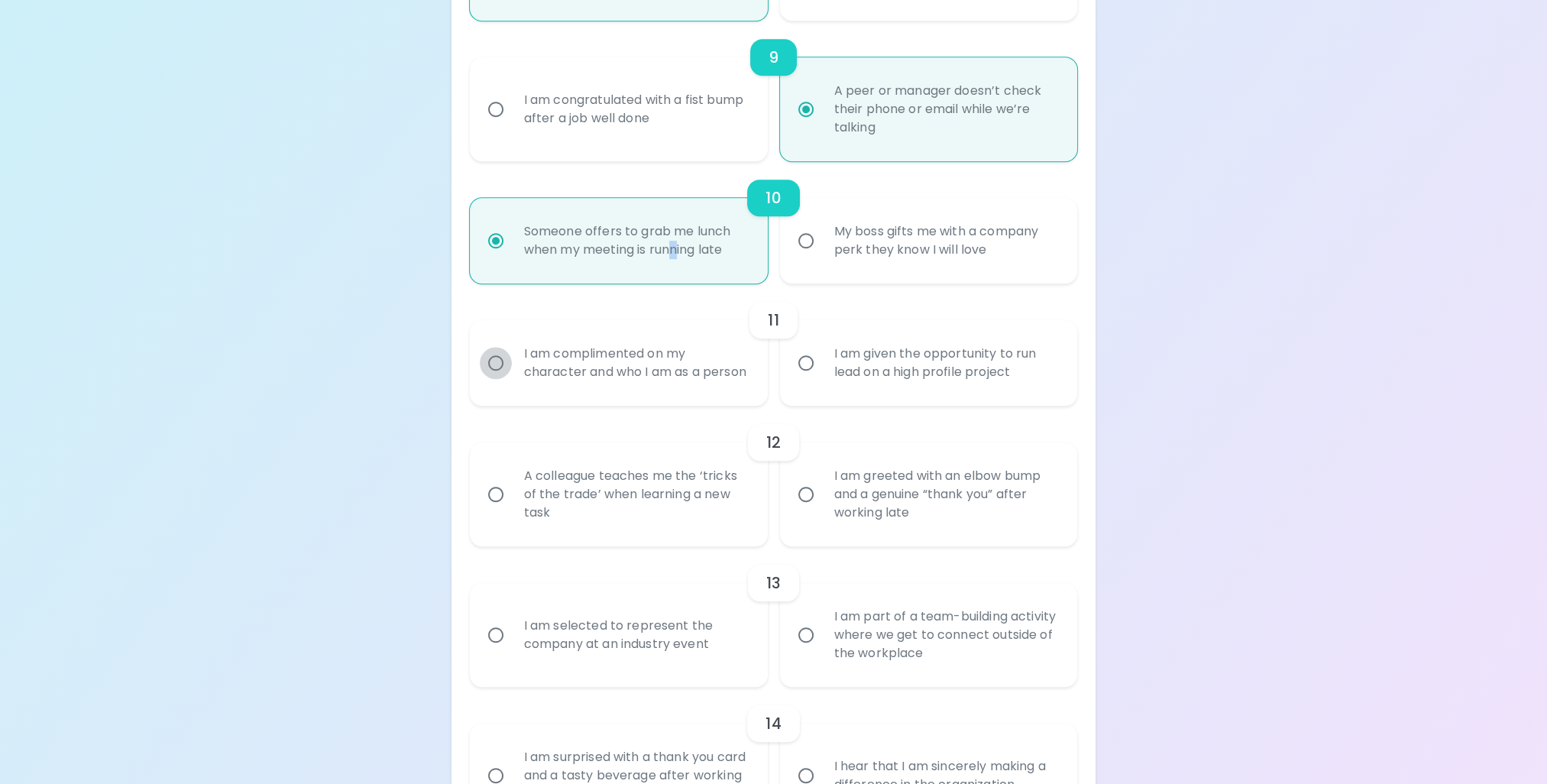
radio input "false"
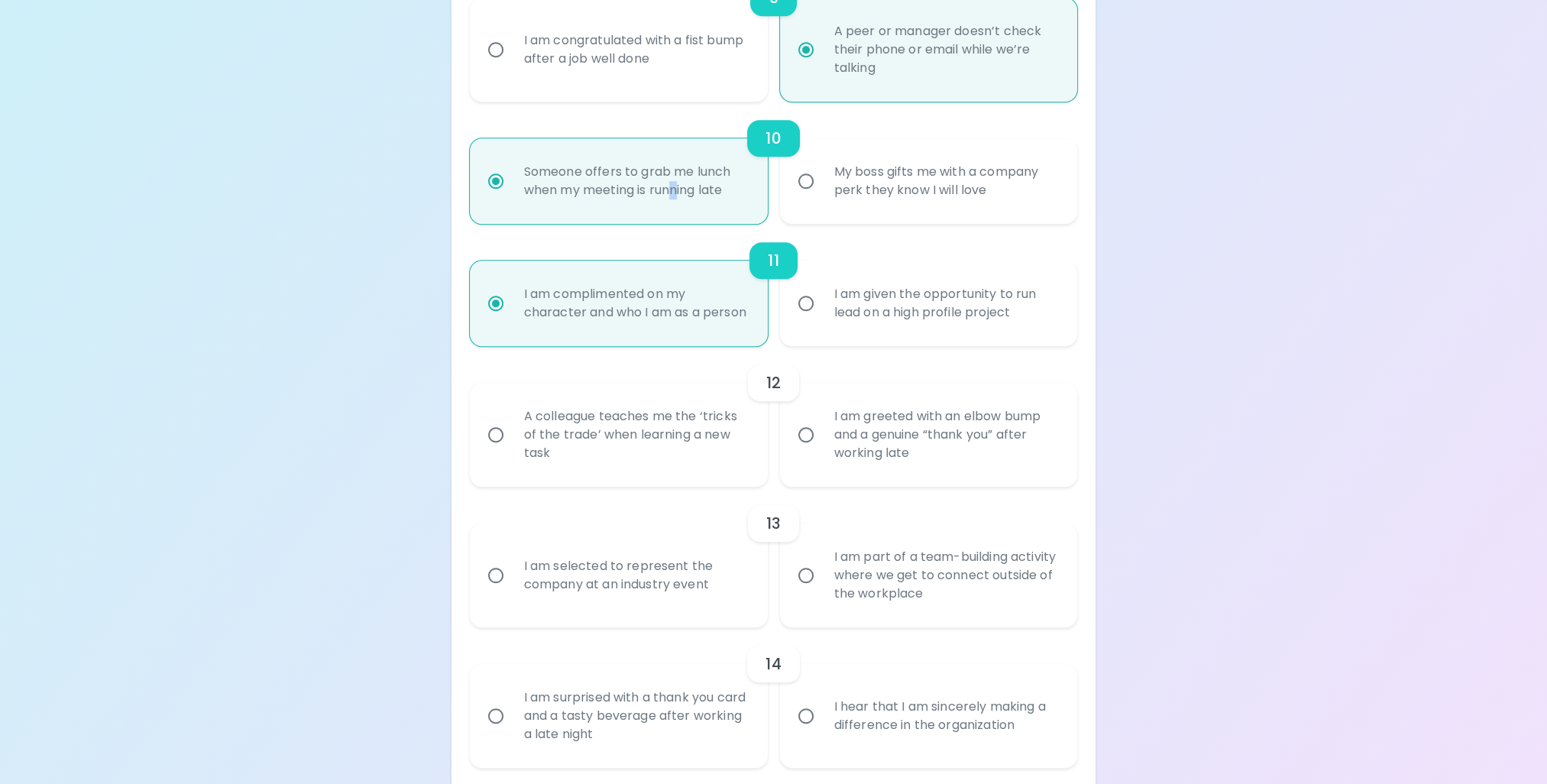
scroll to position [1574, 0]
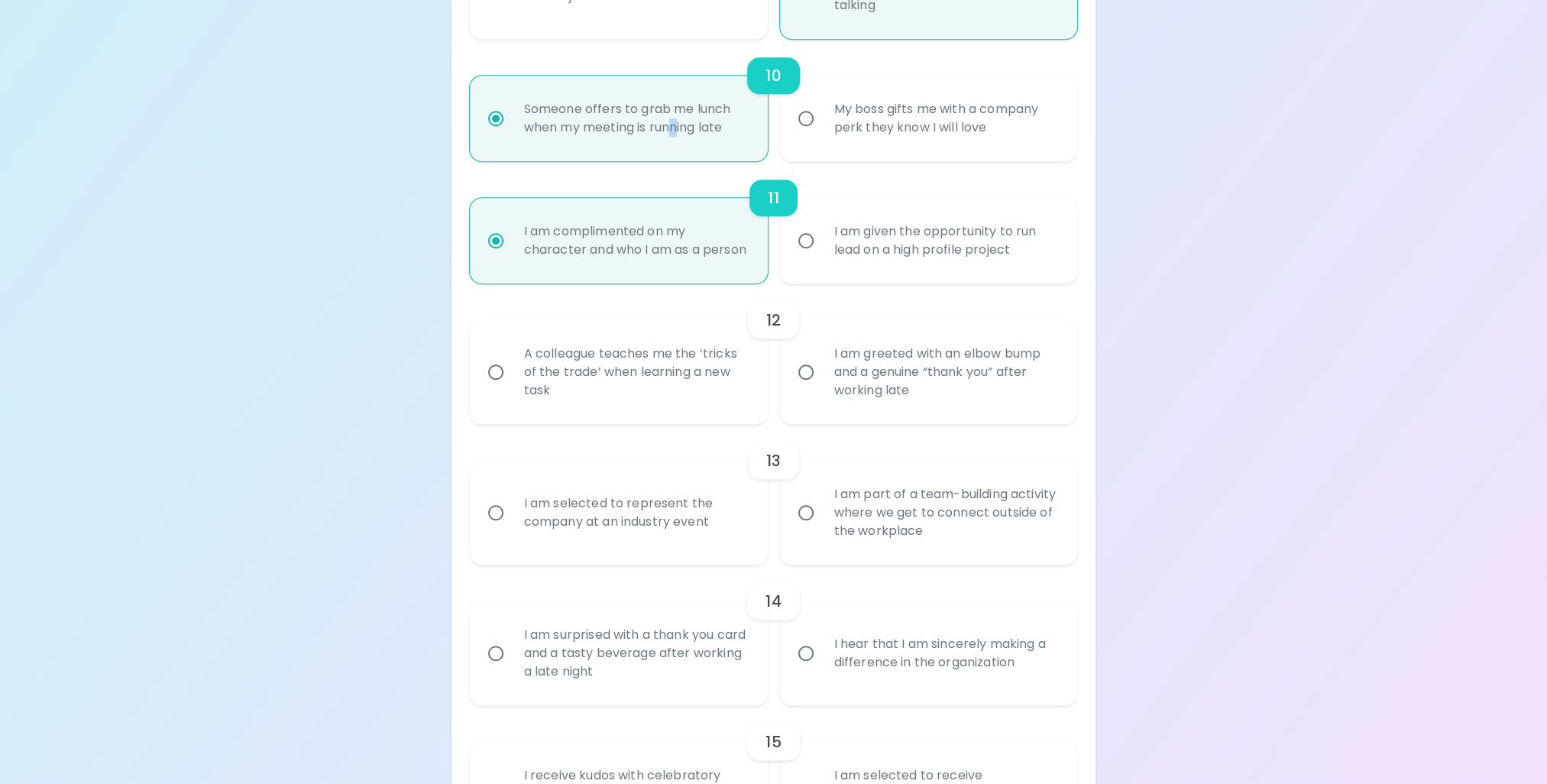
radio input "true"
click at [495, 387] on input "A colleague teaches me the ‘tricks of the trade’ when learning a new task" at bounding box center [495, 372] width 32 height 32
radio input "false"
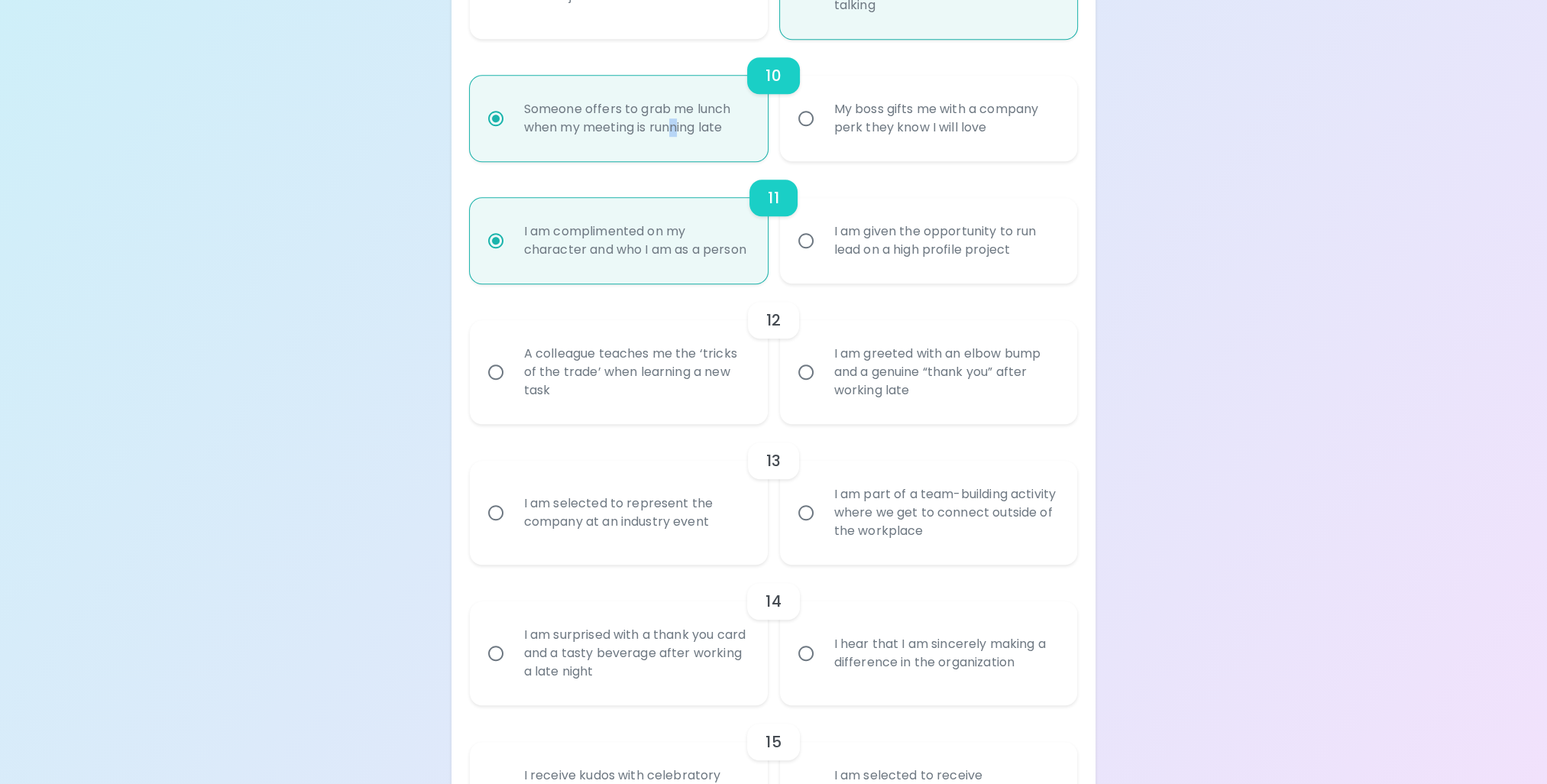
radio input "false"
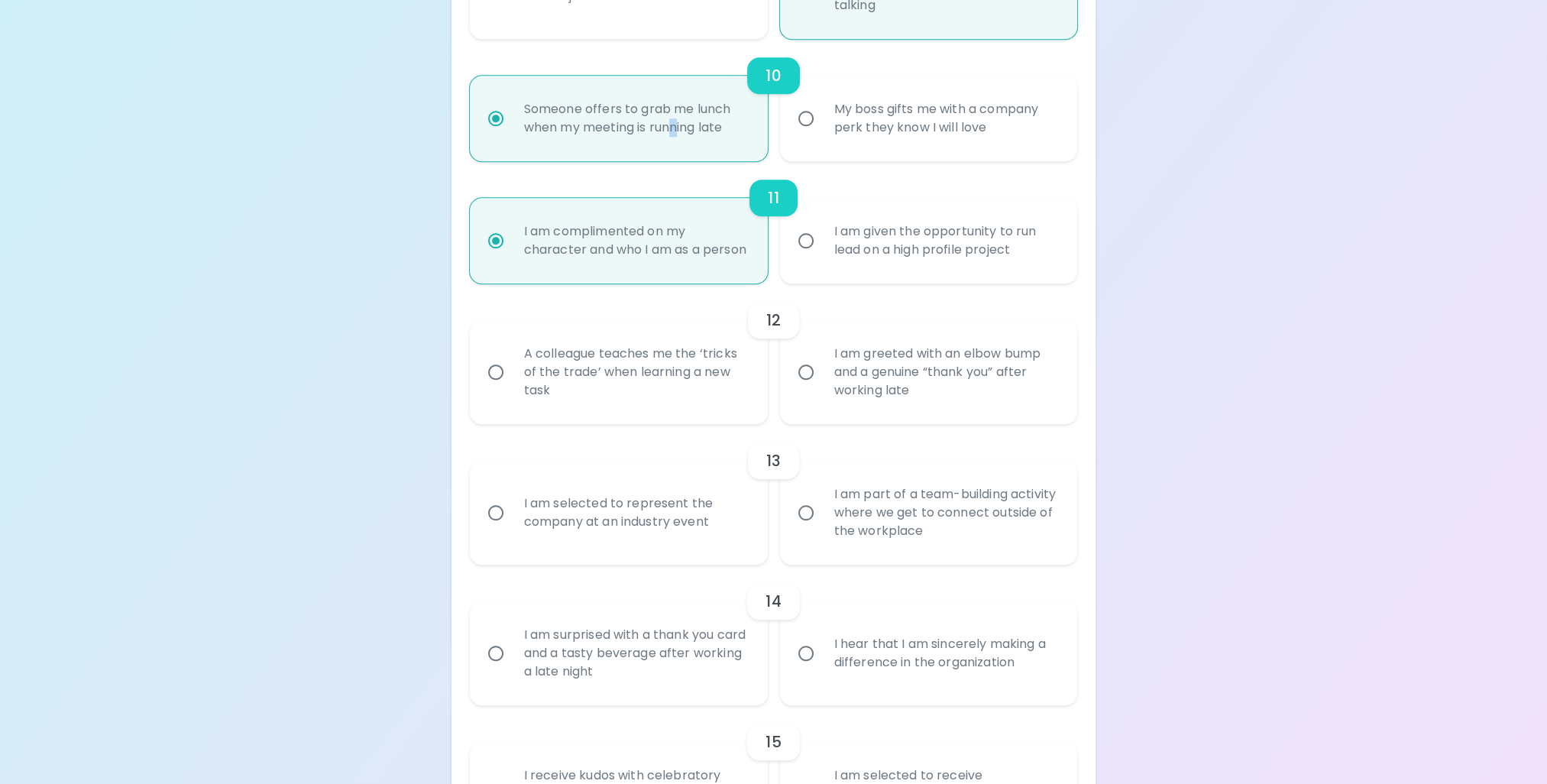
radio input "false"
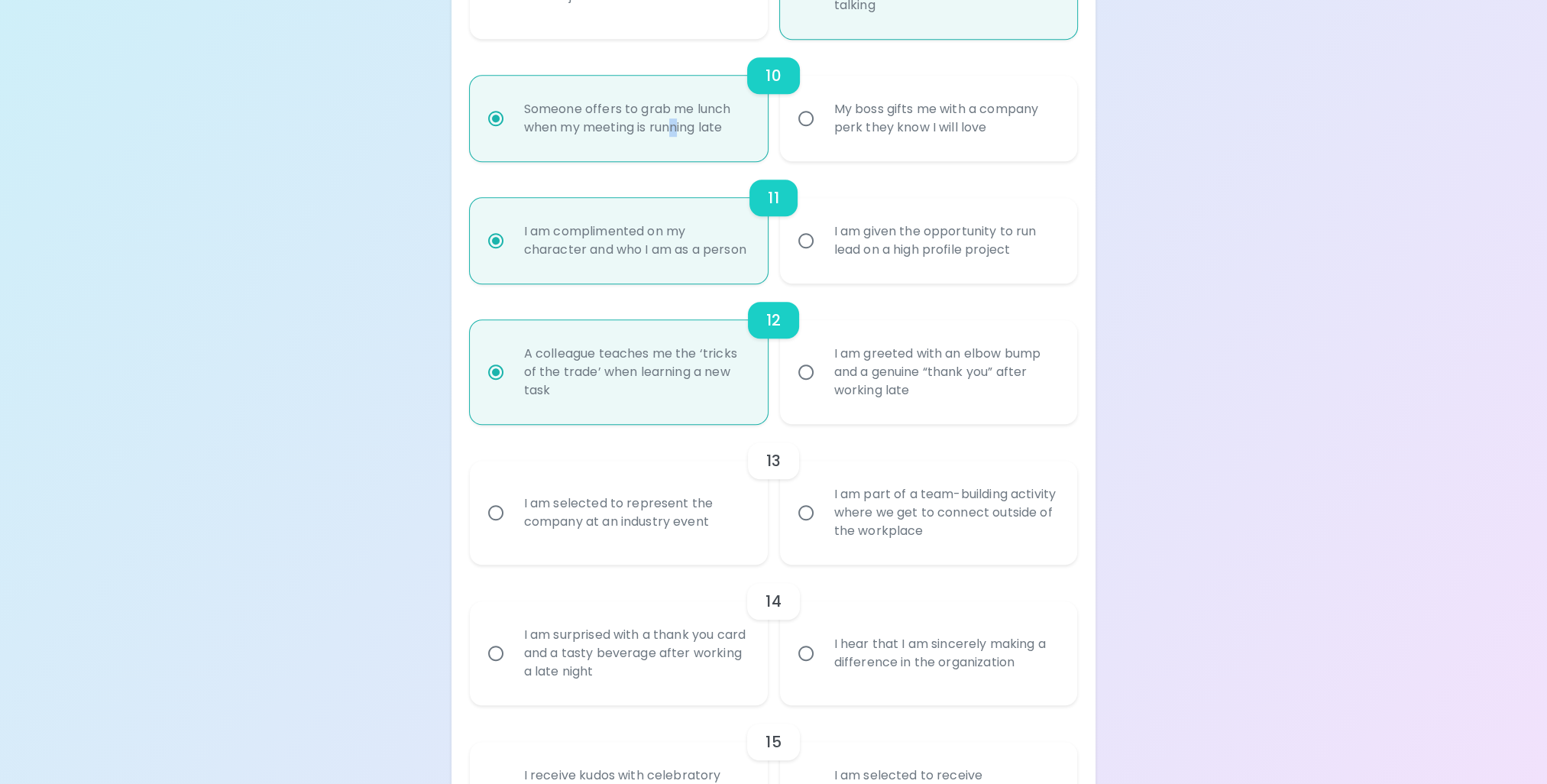
scroll to position [1696, 0]
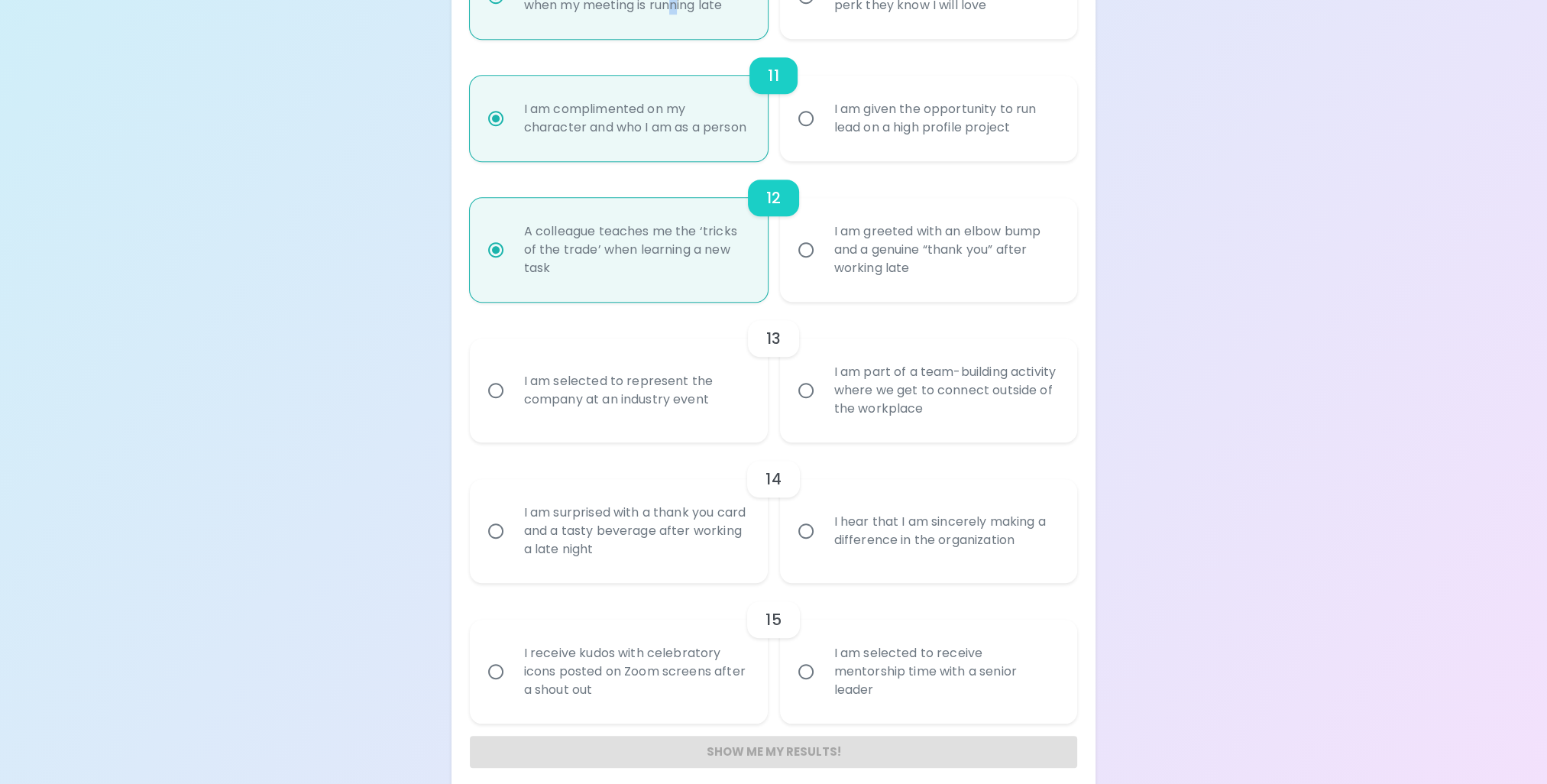
radio input "true"
click at [808, 407] on input "I am part of a team-building activity where we get to connect outside of the wo…" at bounding box center [806, 390] width 32 height 32
radio input "false"
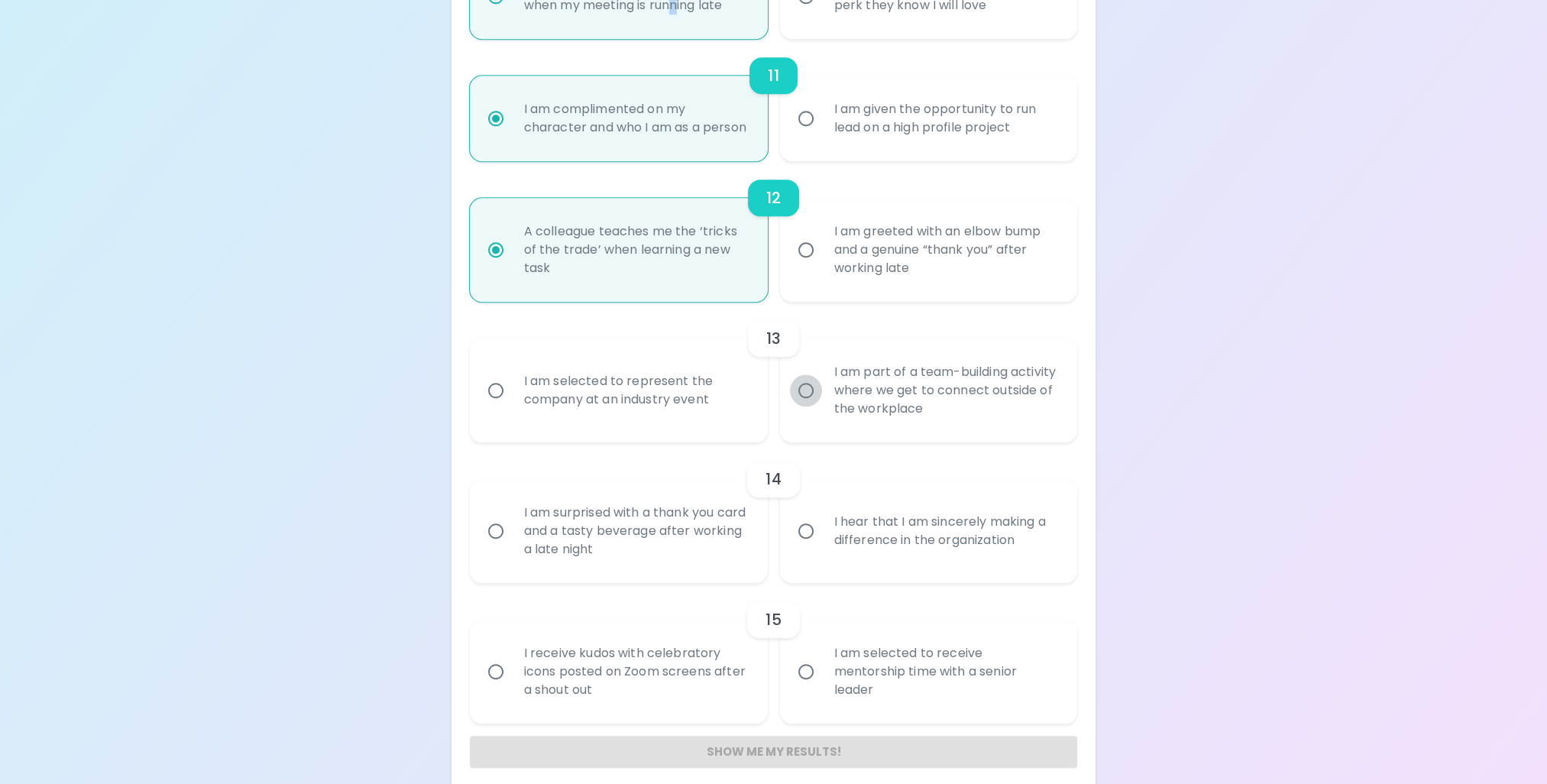
radio input "false"
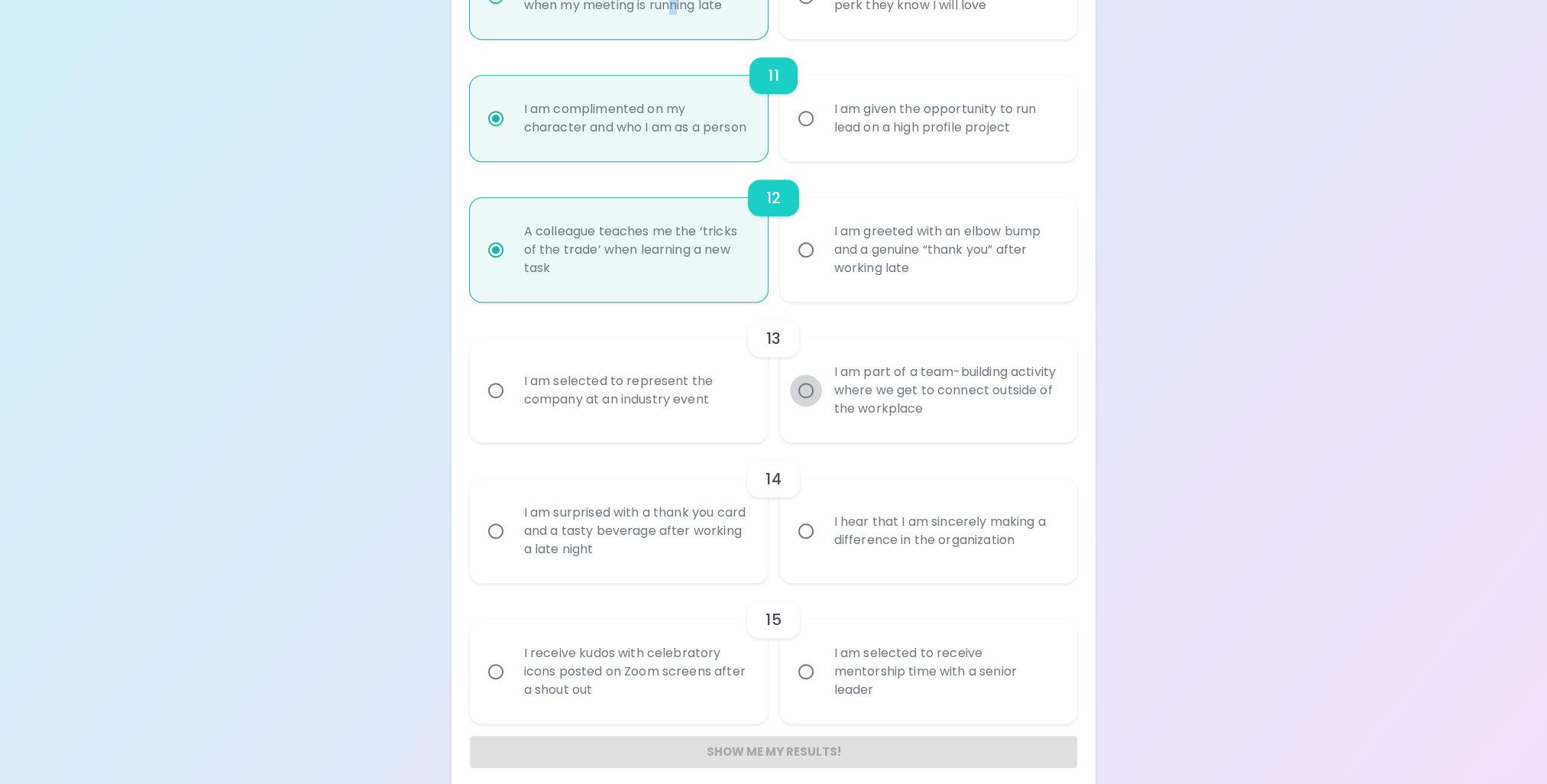
radio input "false"
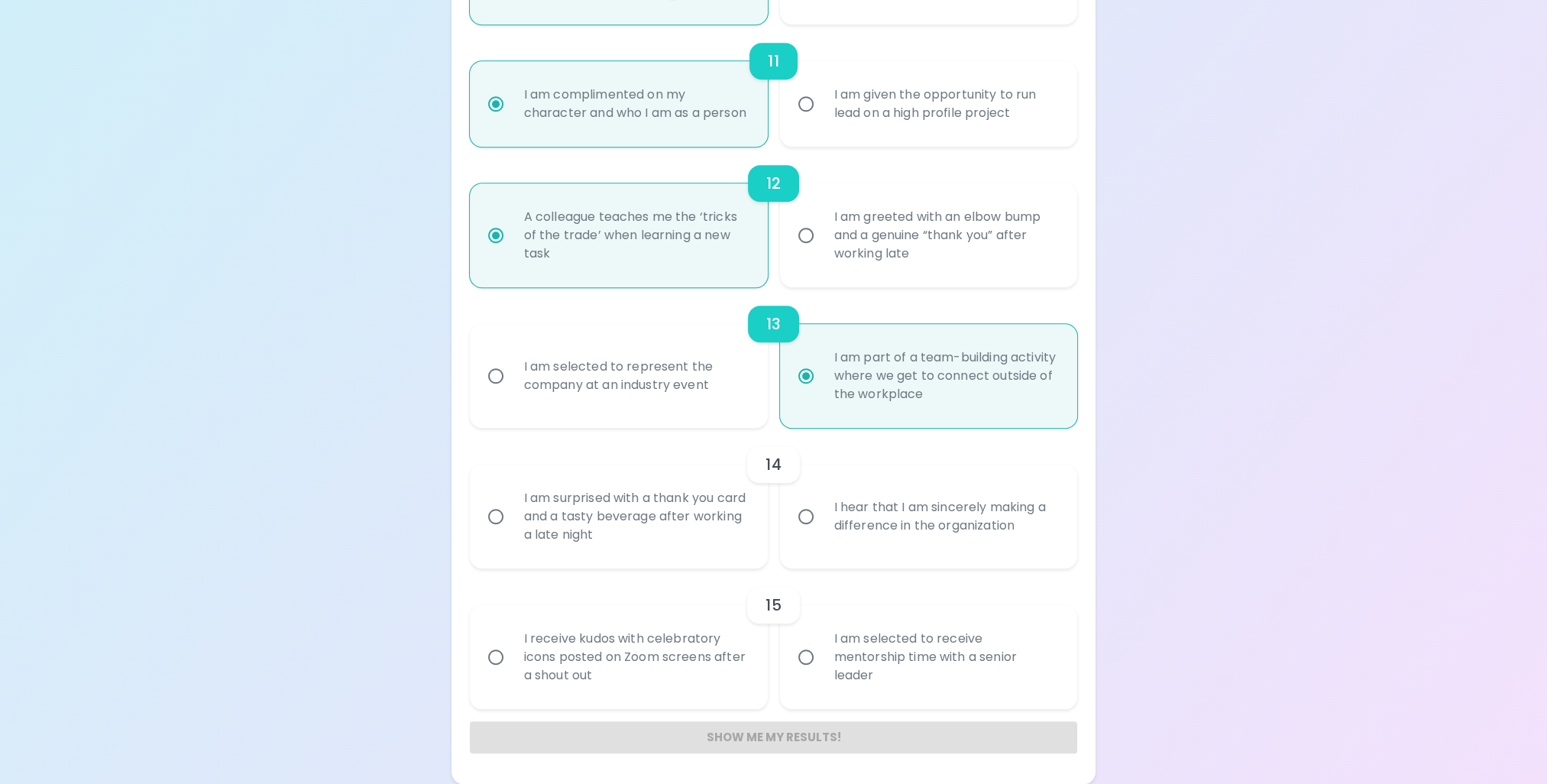
radio input "true"
click at [801, 517] on input "I hear that I am sincerely making a difference in the organization" at bounding box center [806, 516] width 32 height 32
radio input "false"
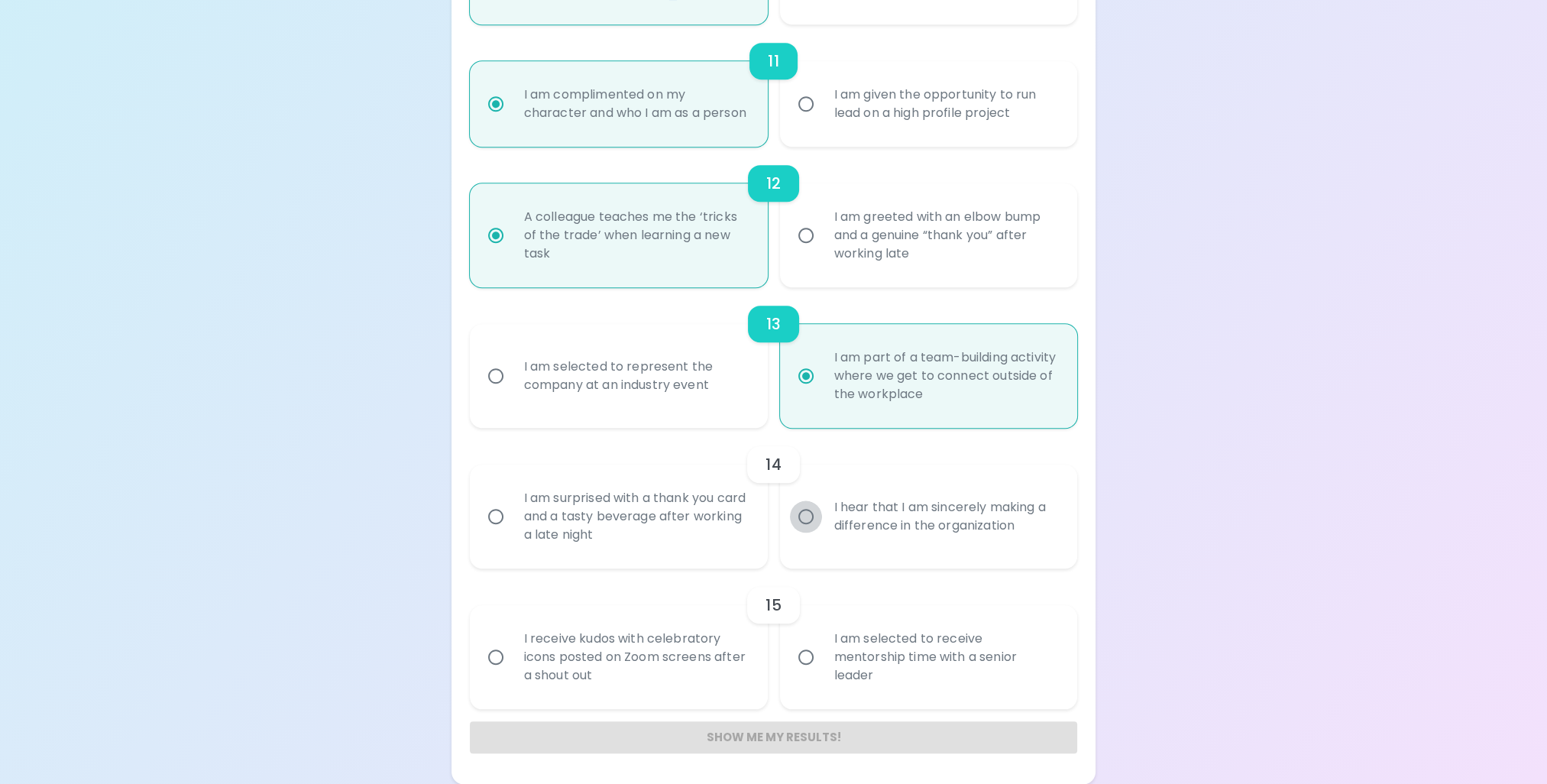
radio input "false"
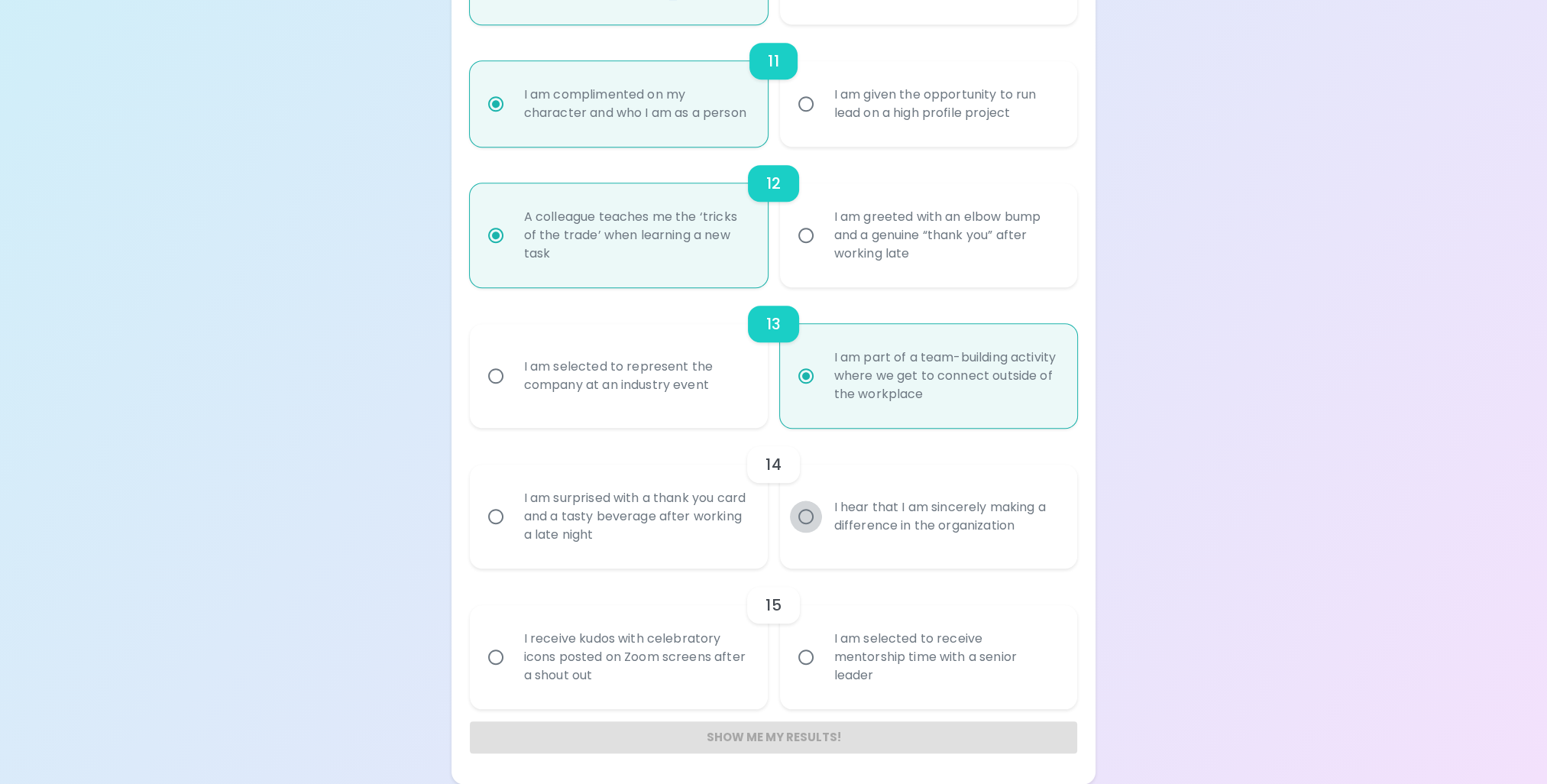
radio input "false"
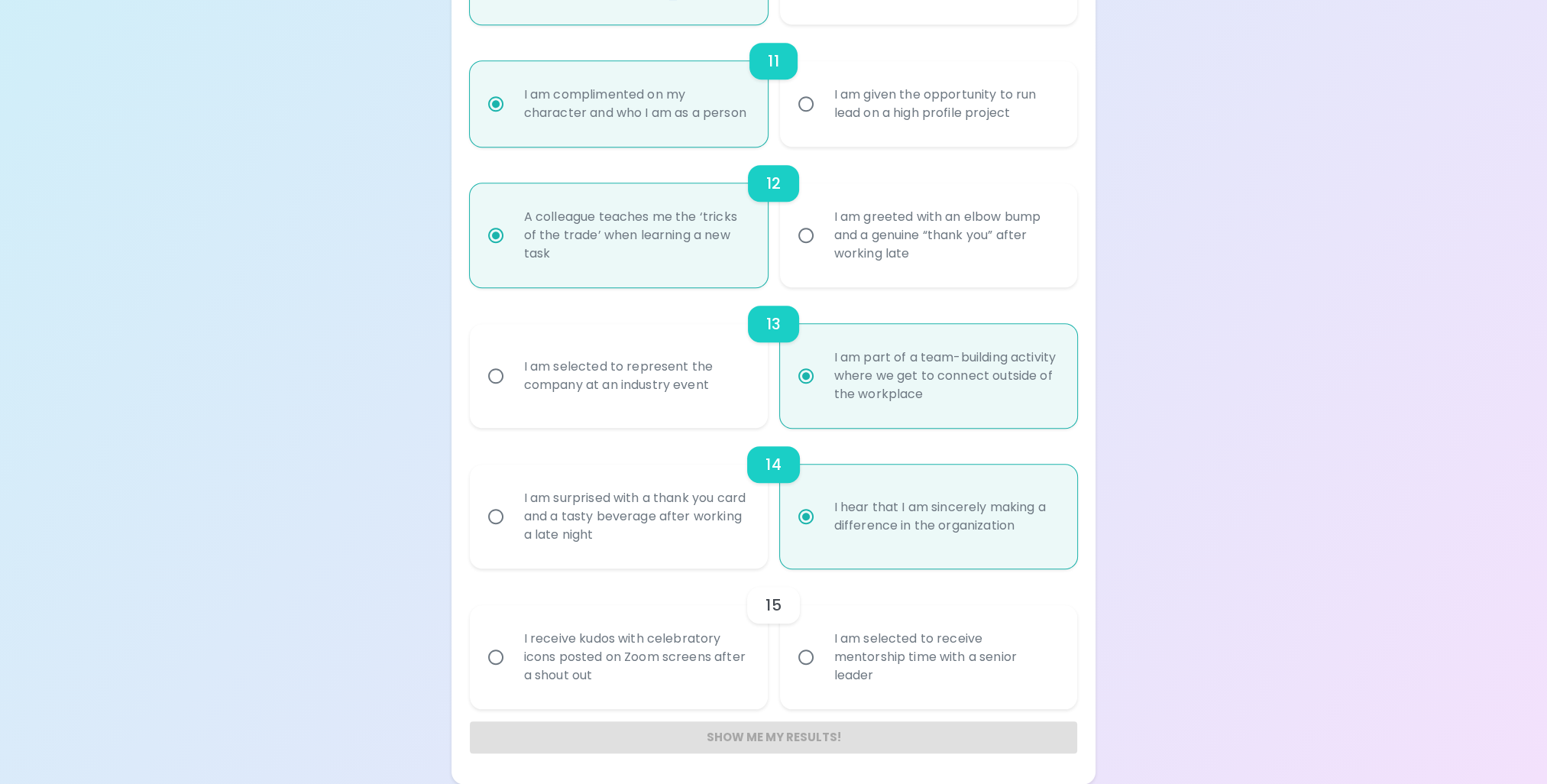
radio input "true"
click at [806, 659] on input "I am selected to receive mentorship time with a senior leader" at bounding box center [806, 657] width 32 height 32
radio input "false"
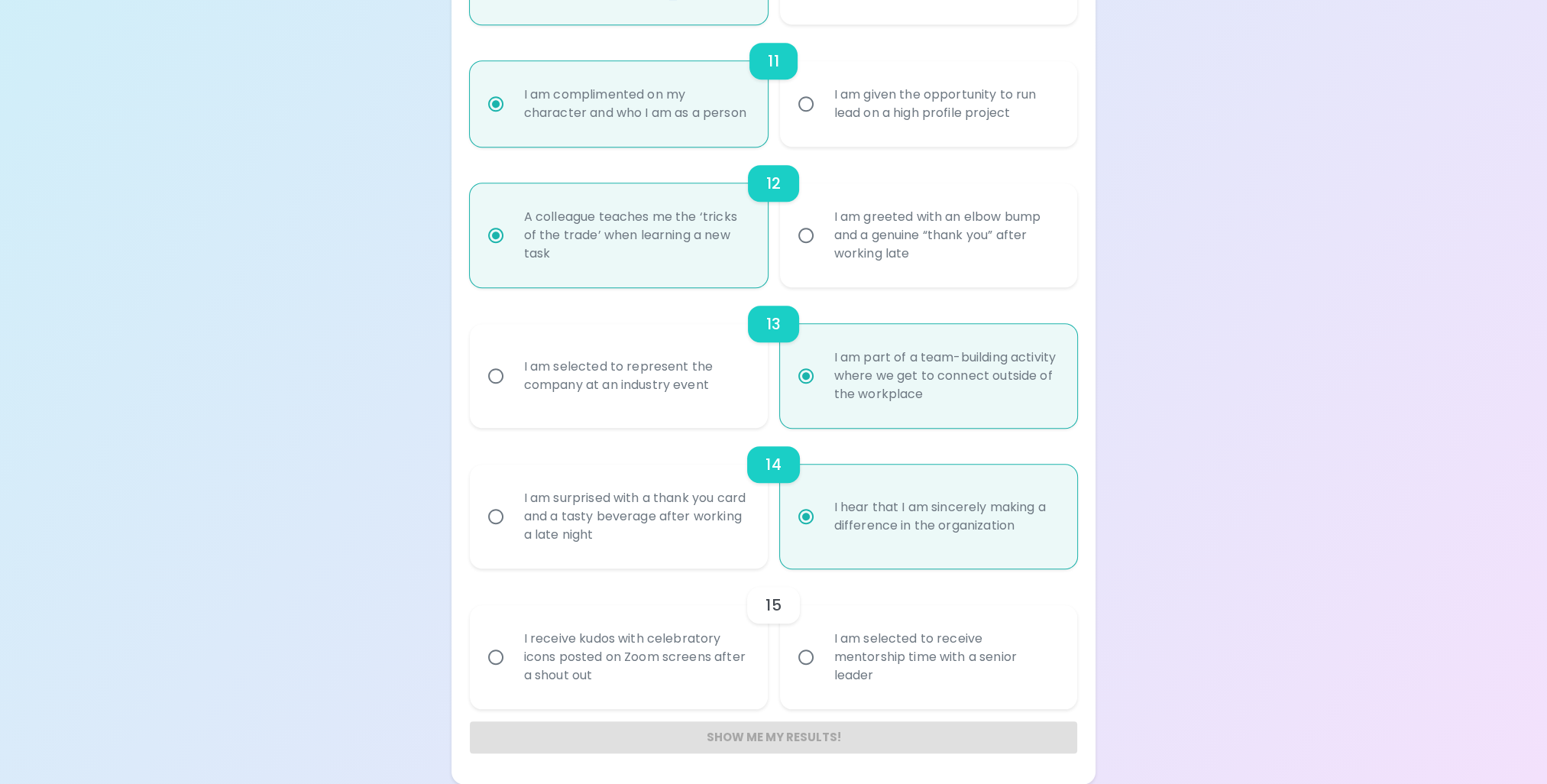
radio input "false"
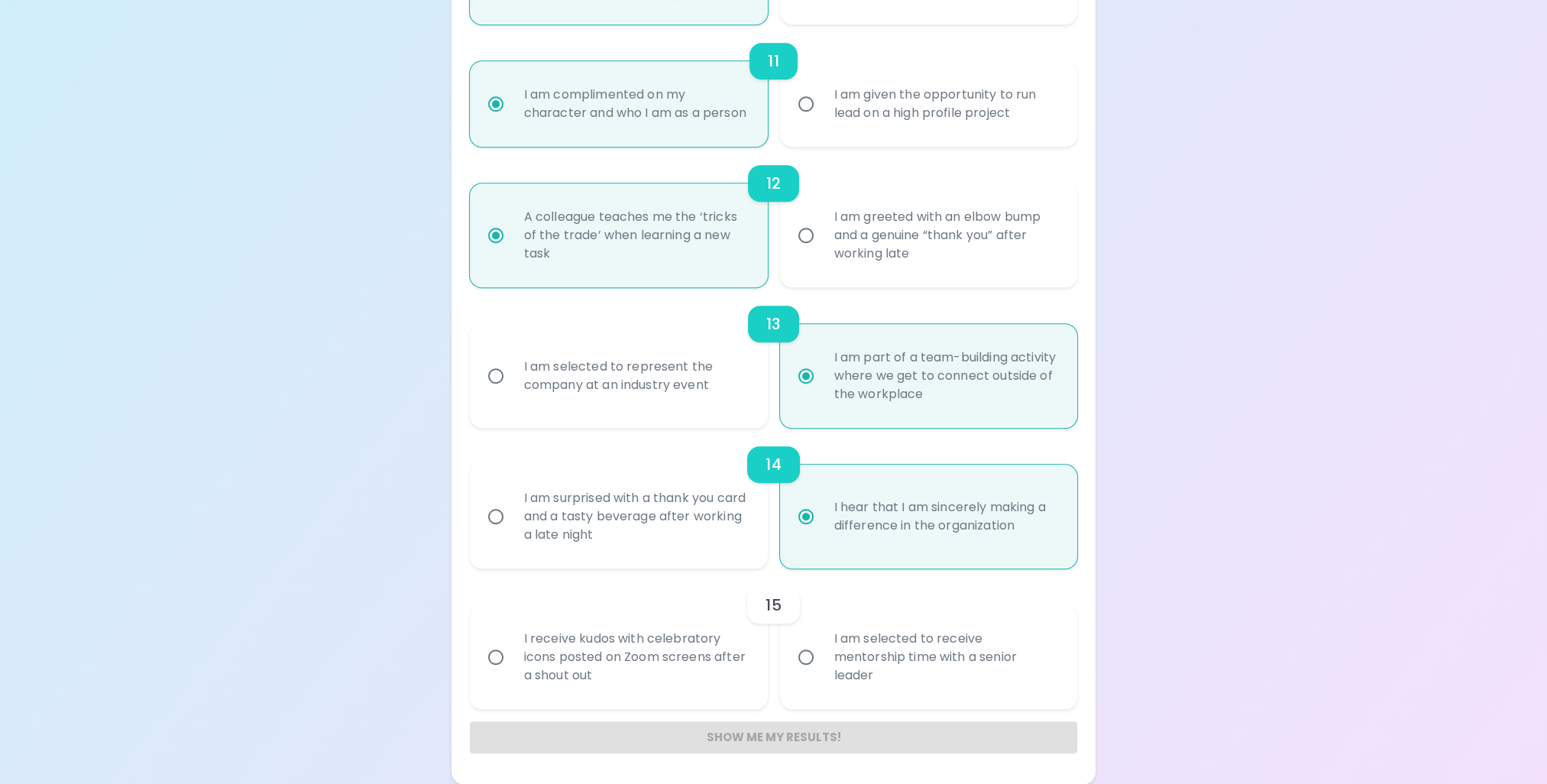
radio input "false"
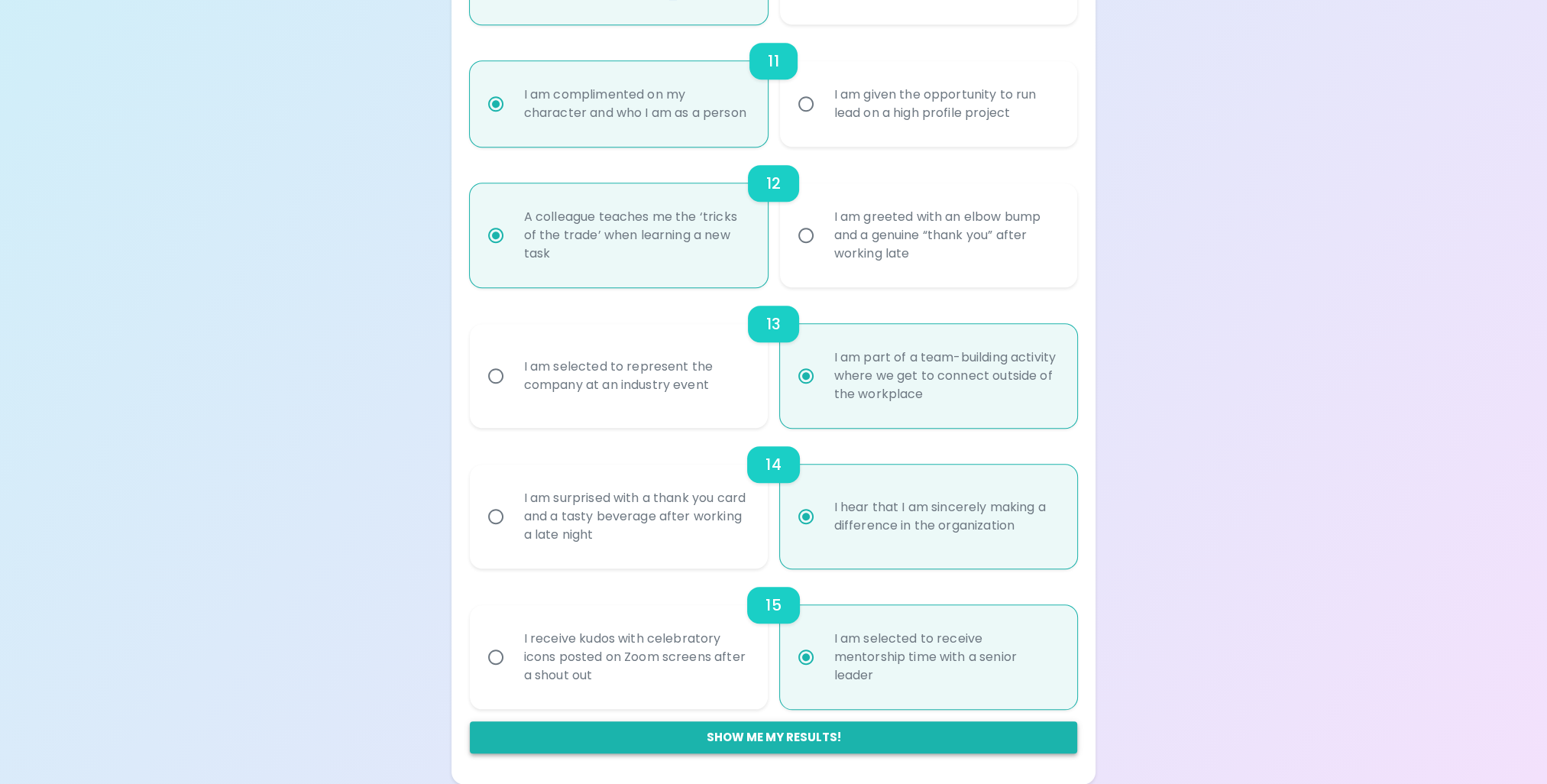
radio input "true"
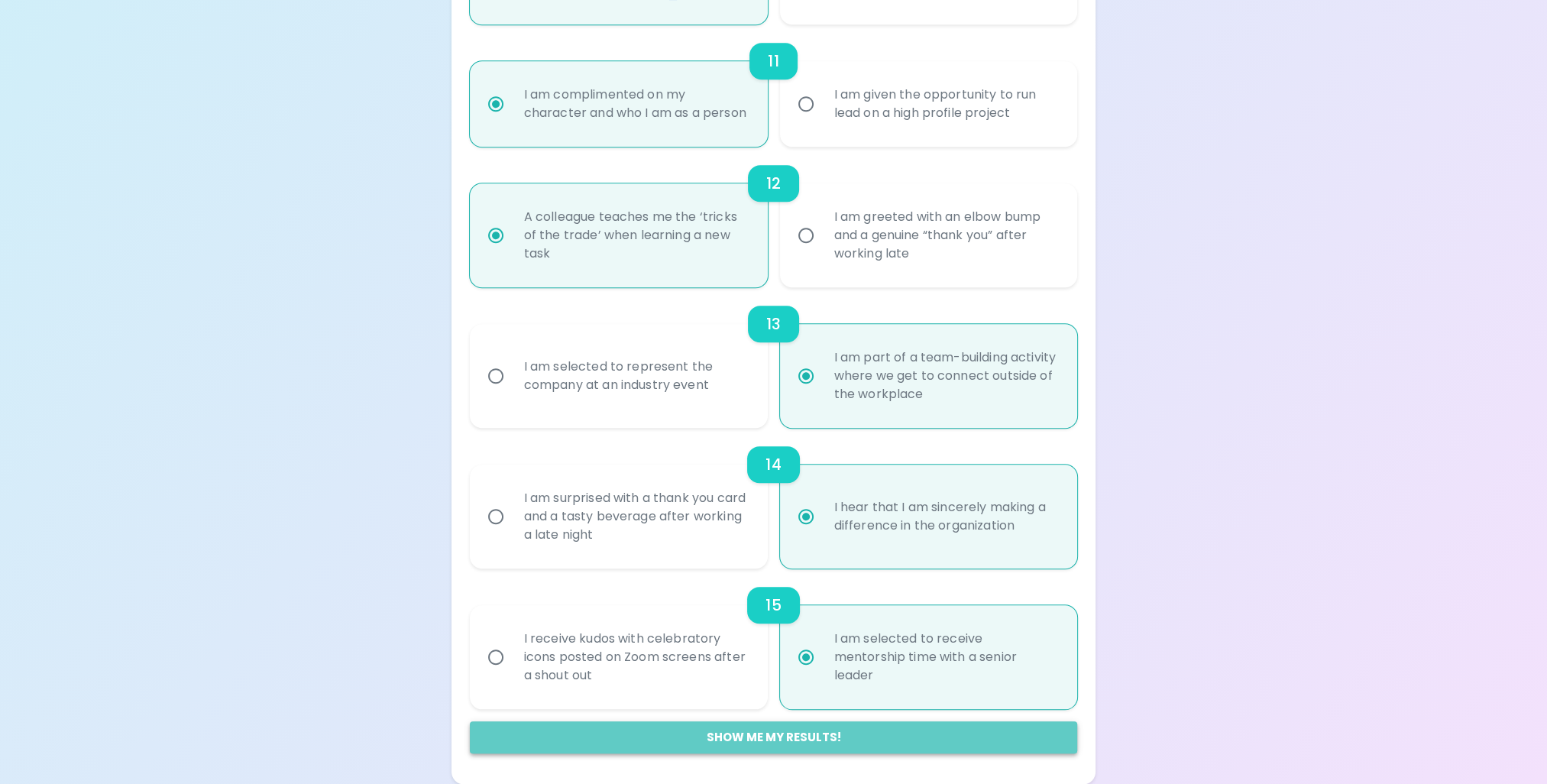
click at [802, 738] on button "Show me my results!" at bounding box center [774, 737] width 609 height 32
radio input "false"
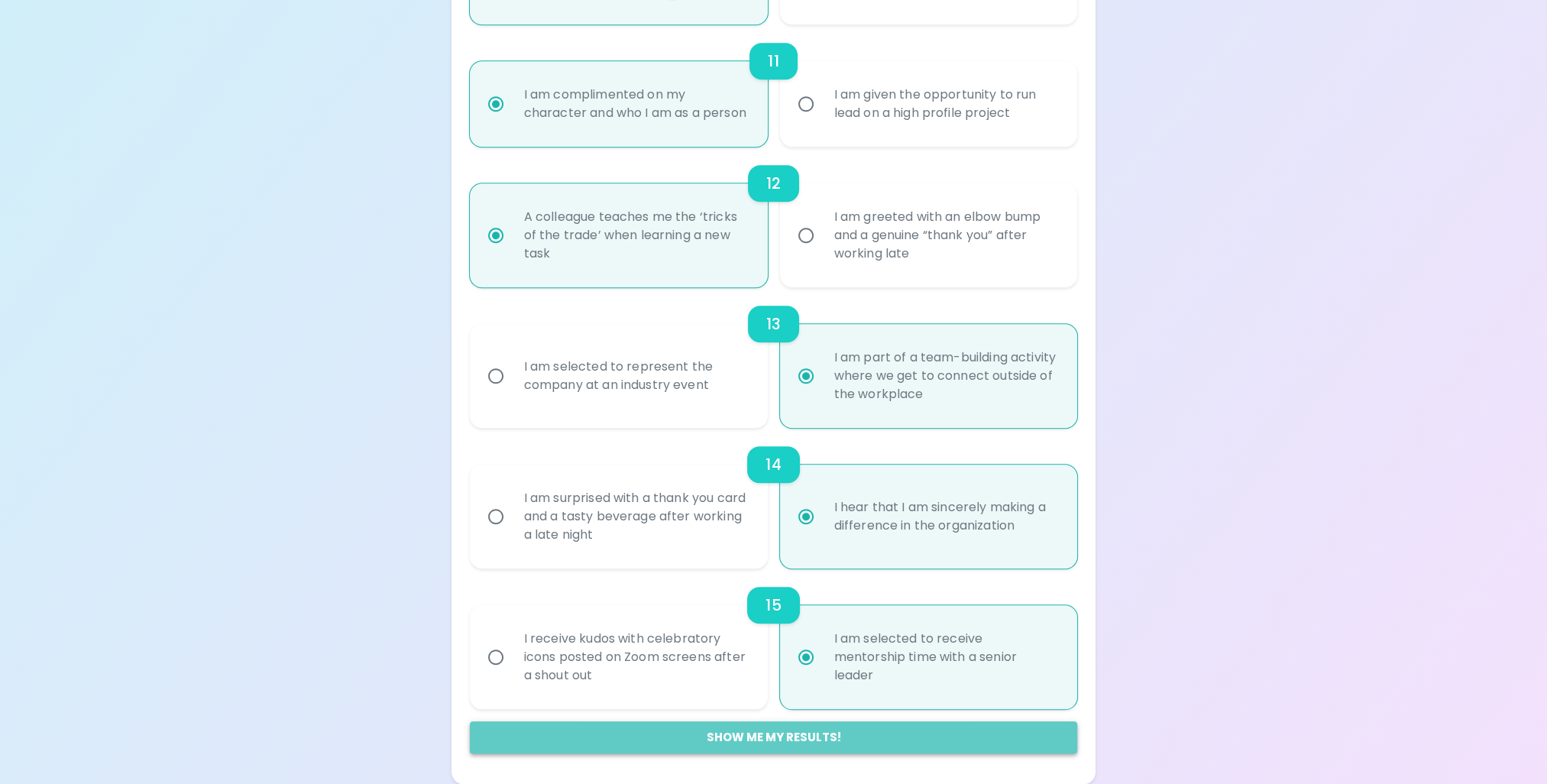
radio input "false"
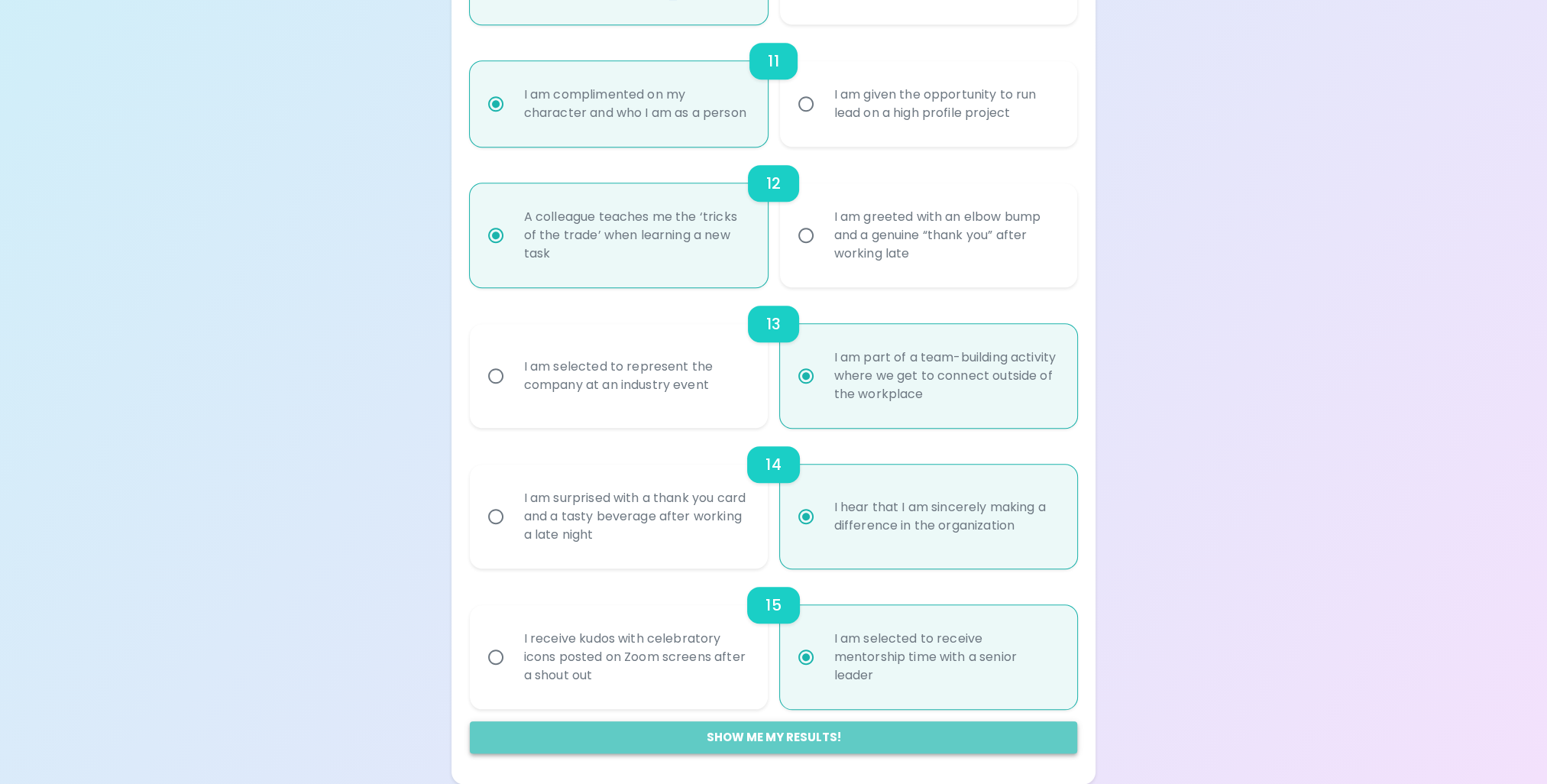
radio input "false"
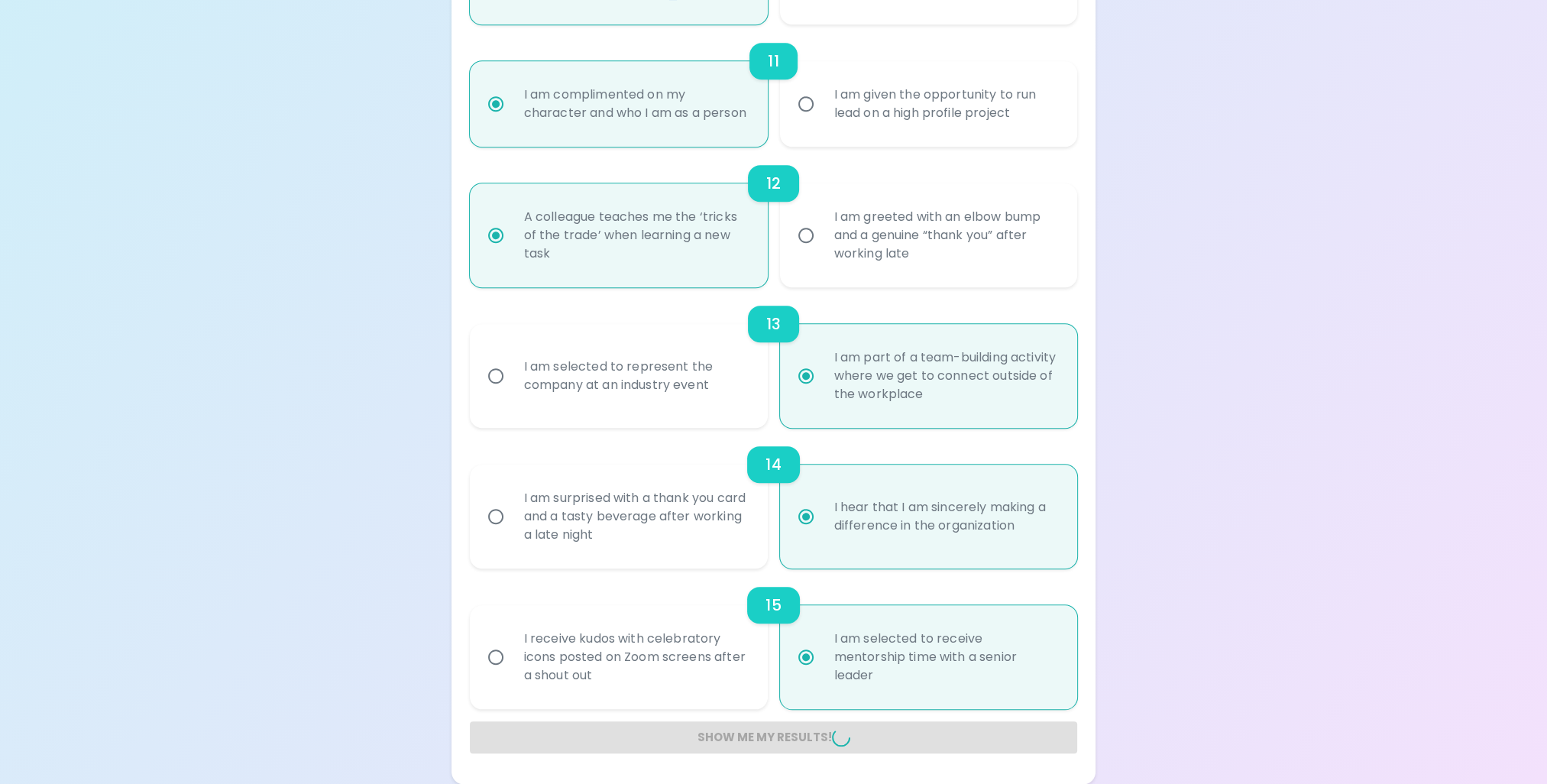
radio input "false"
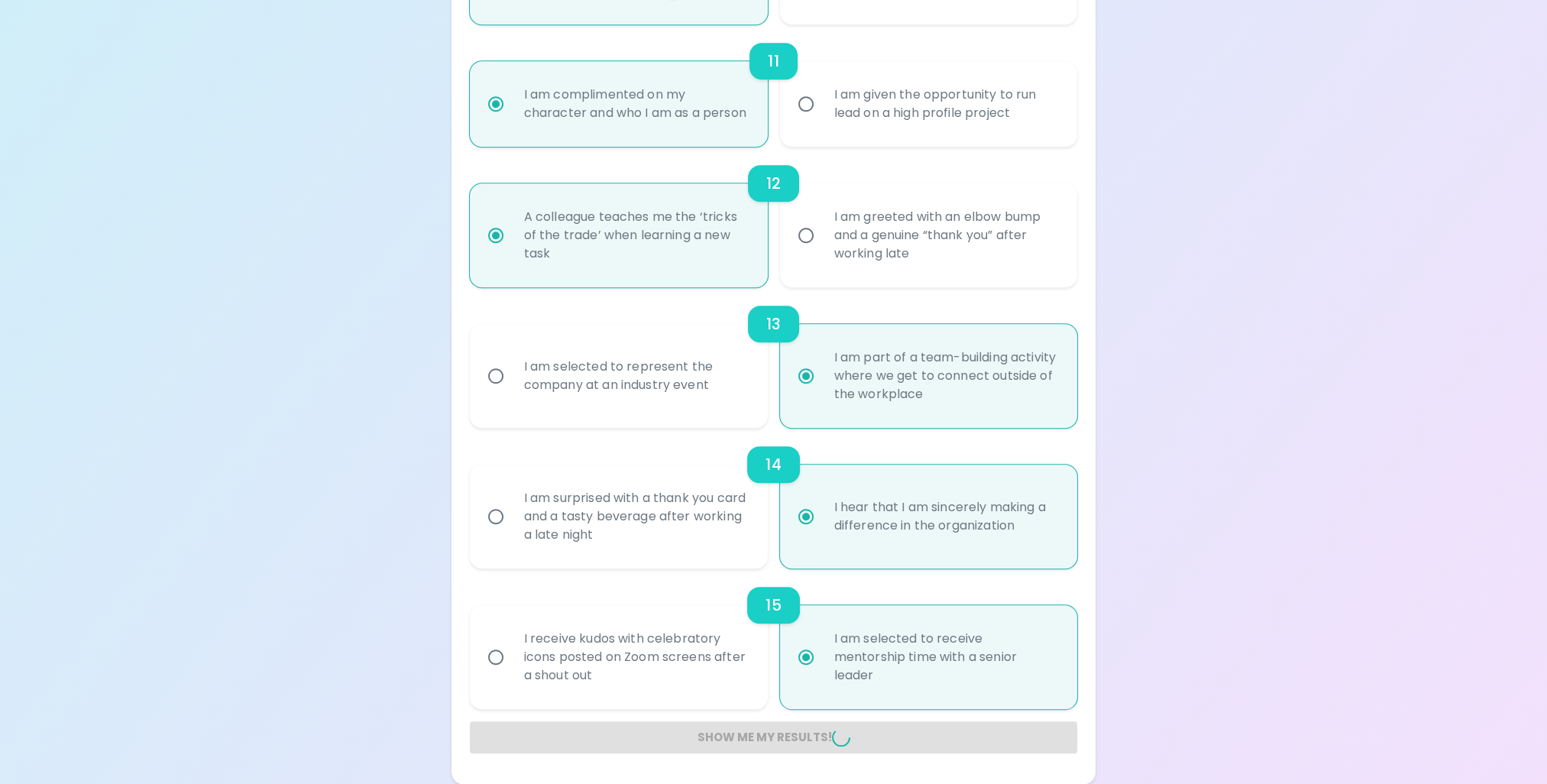
radio input "false"
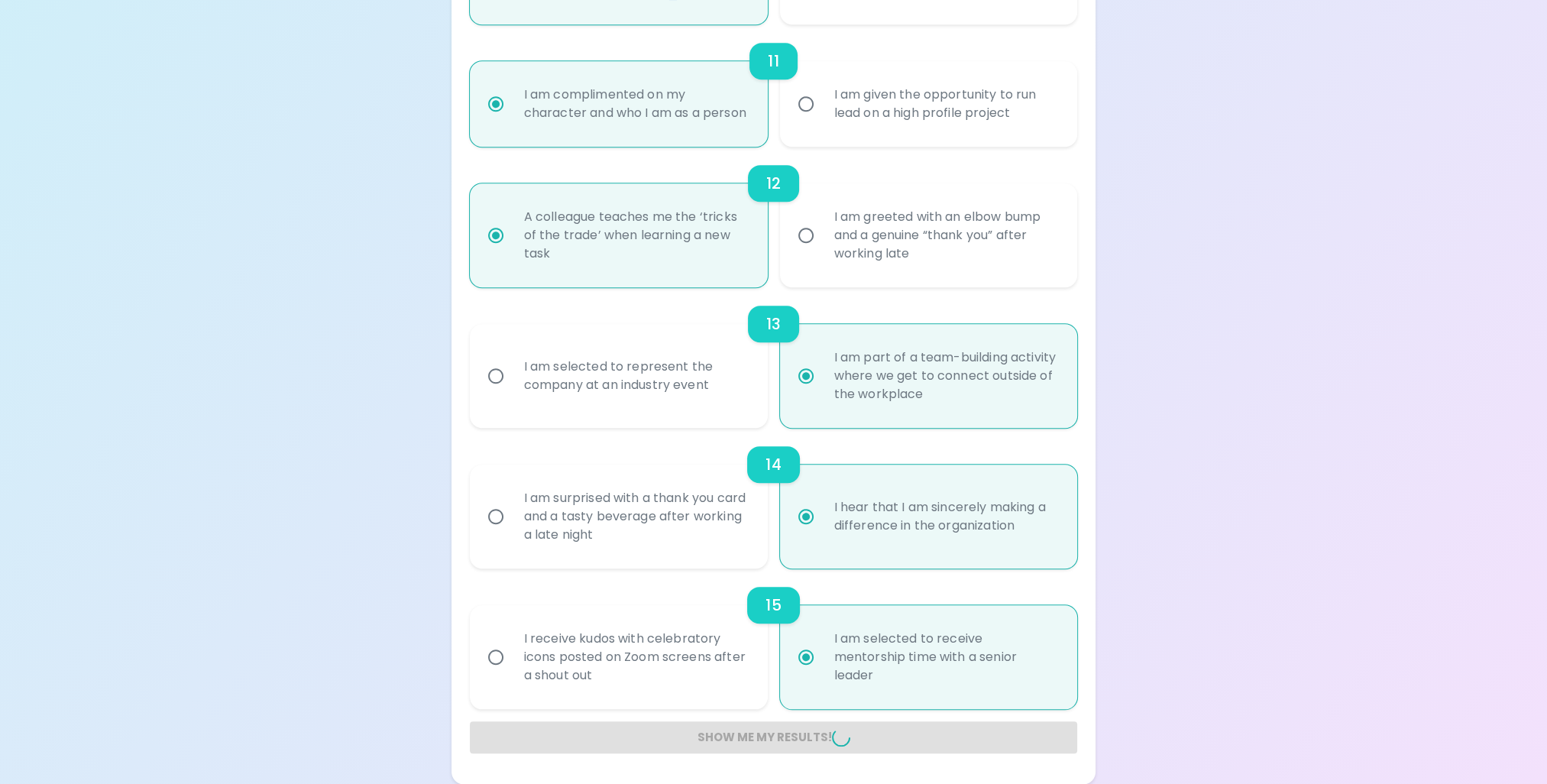
radio input "false"
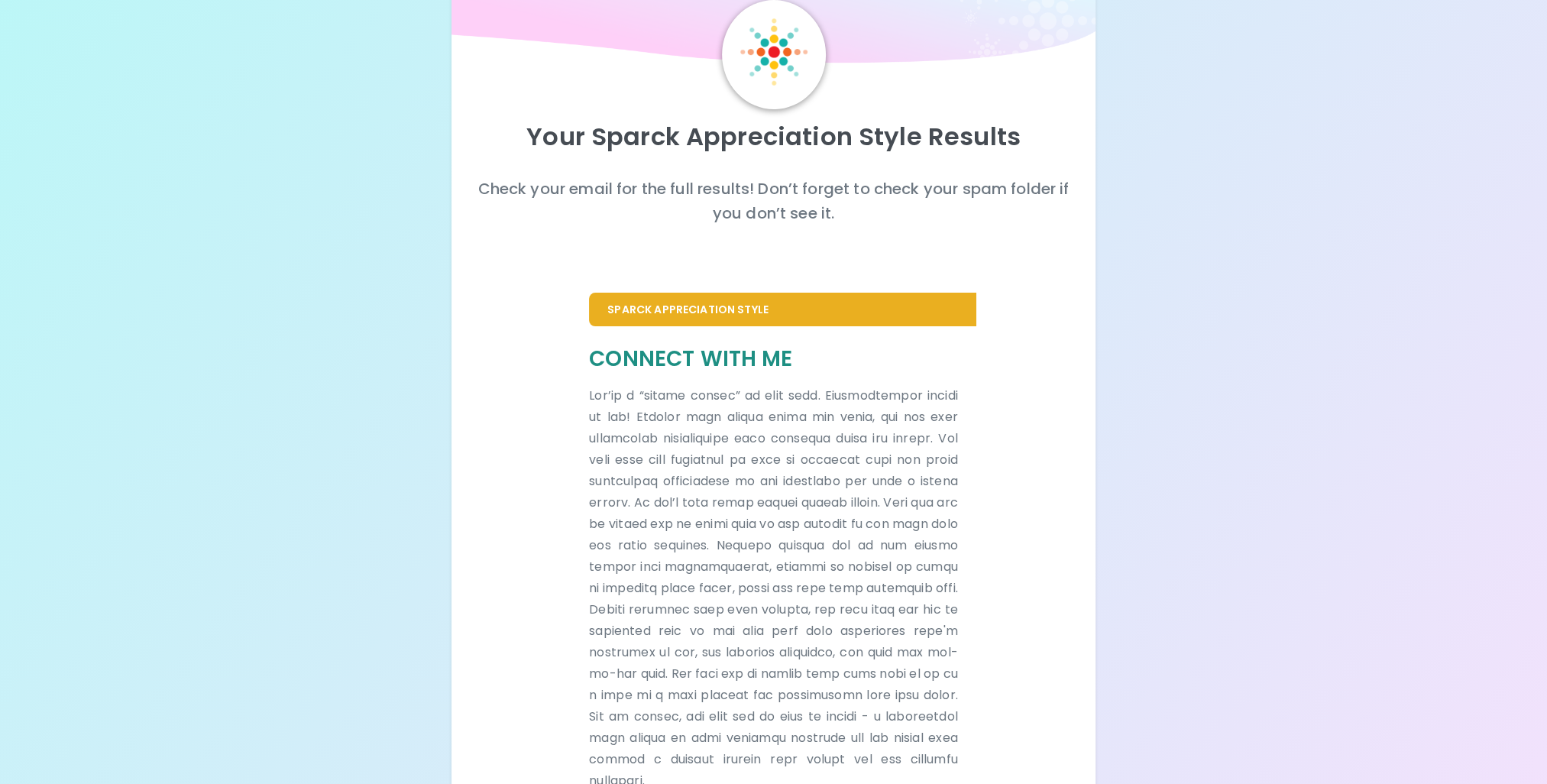
scroll to position [135, 0]
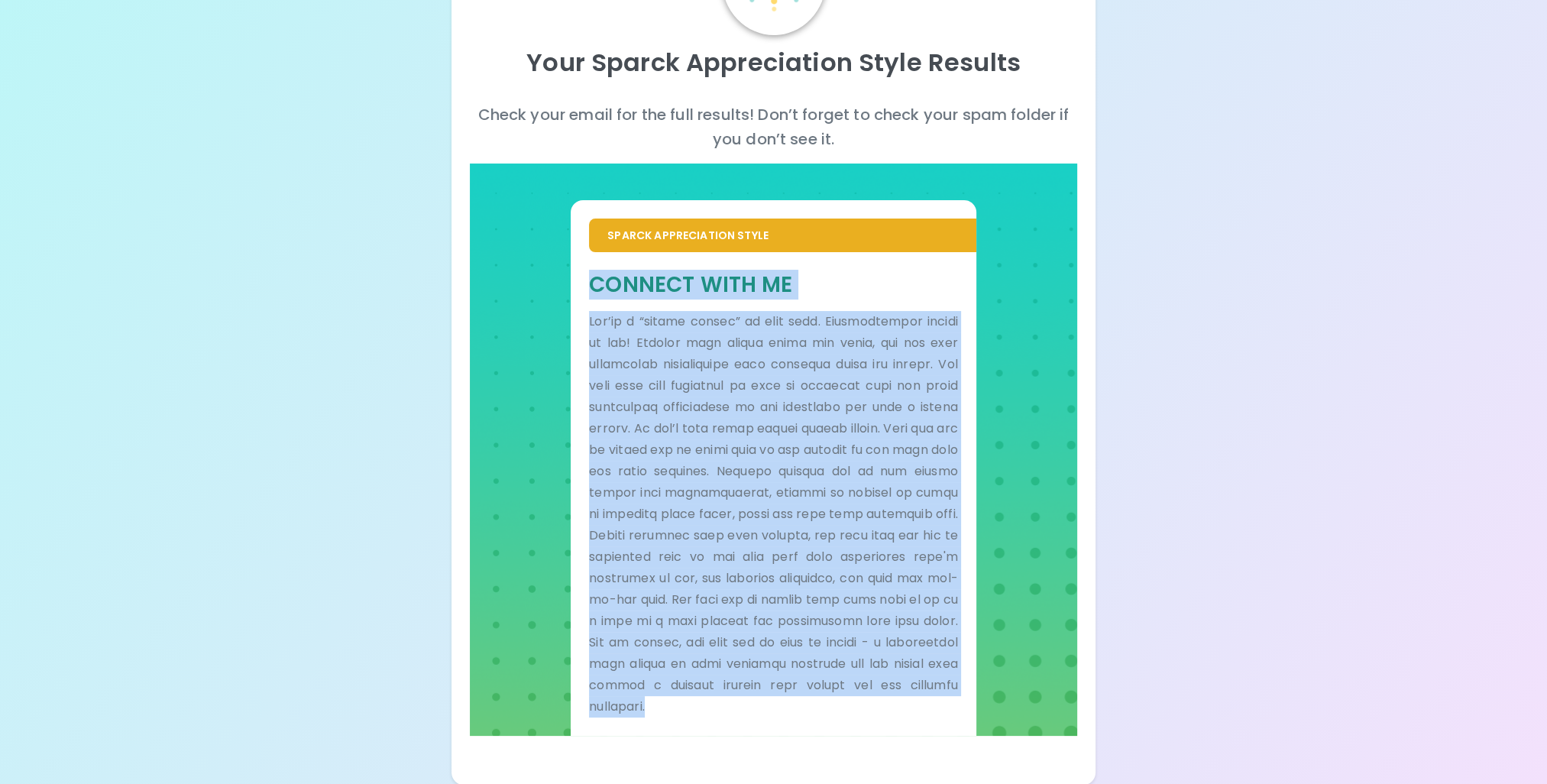
drag, startPoint x: 807, startPoint y: 704, endPoint x: 572, endPoint y: 293, distance: 473.4
click at [572, 293] on div "Connect With Me" at bounding box center [773, 494] width 405 height 483
copy div "Loremip Dolo Si Ame’co a “elitse doeius” te inci utla. Etdoloremagna aliqua en …"
